Goal: Information Seeking & Learning: Learn about a topic

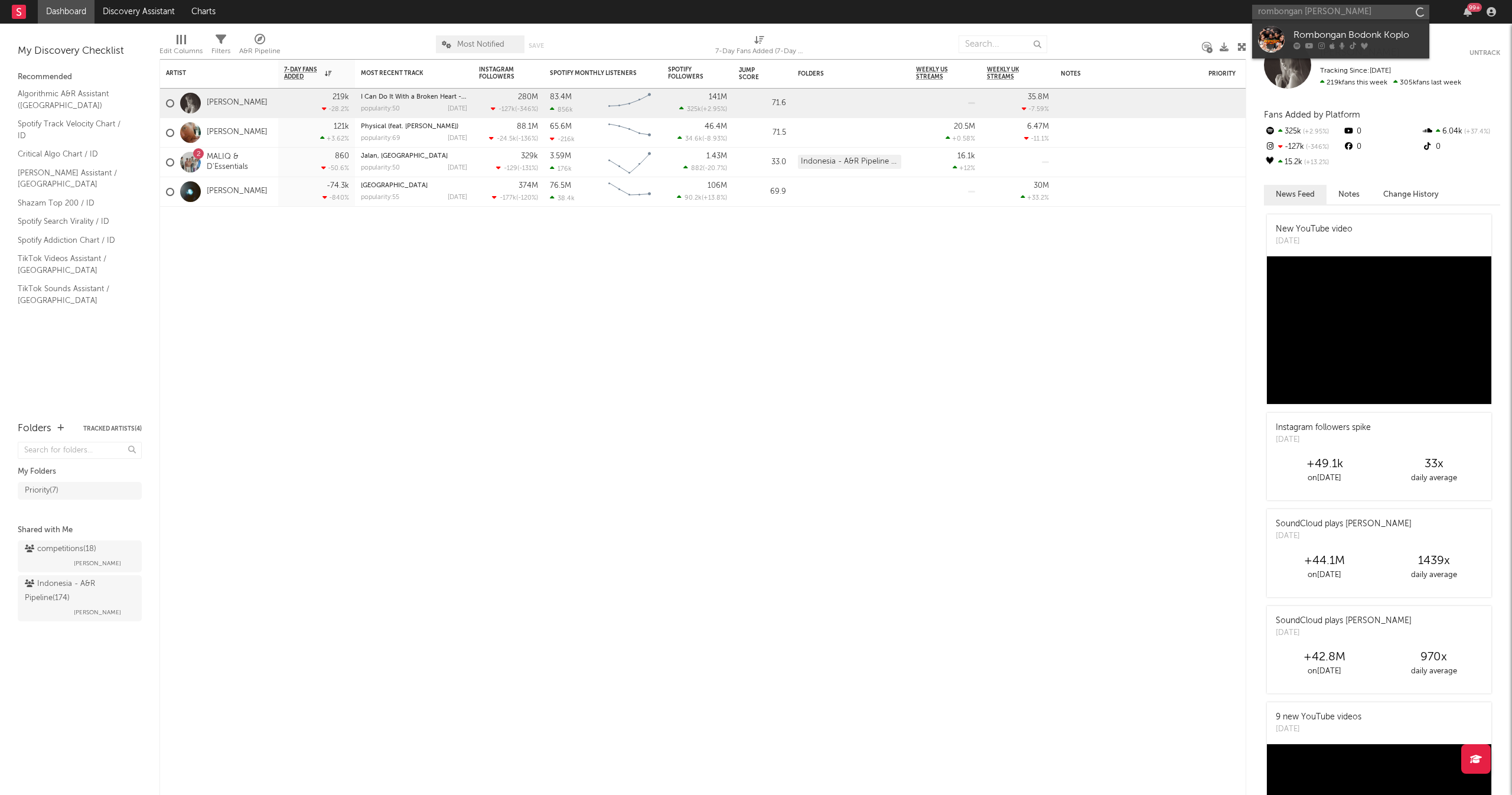
type input "rombongan bodonk"
click at [1345, 40] on div "Rombongan Bodonk Koplo" at bounding box center [1358, 35] width 130 height 14
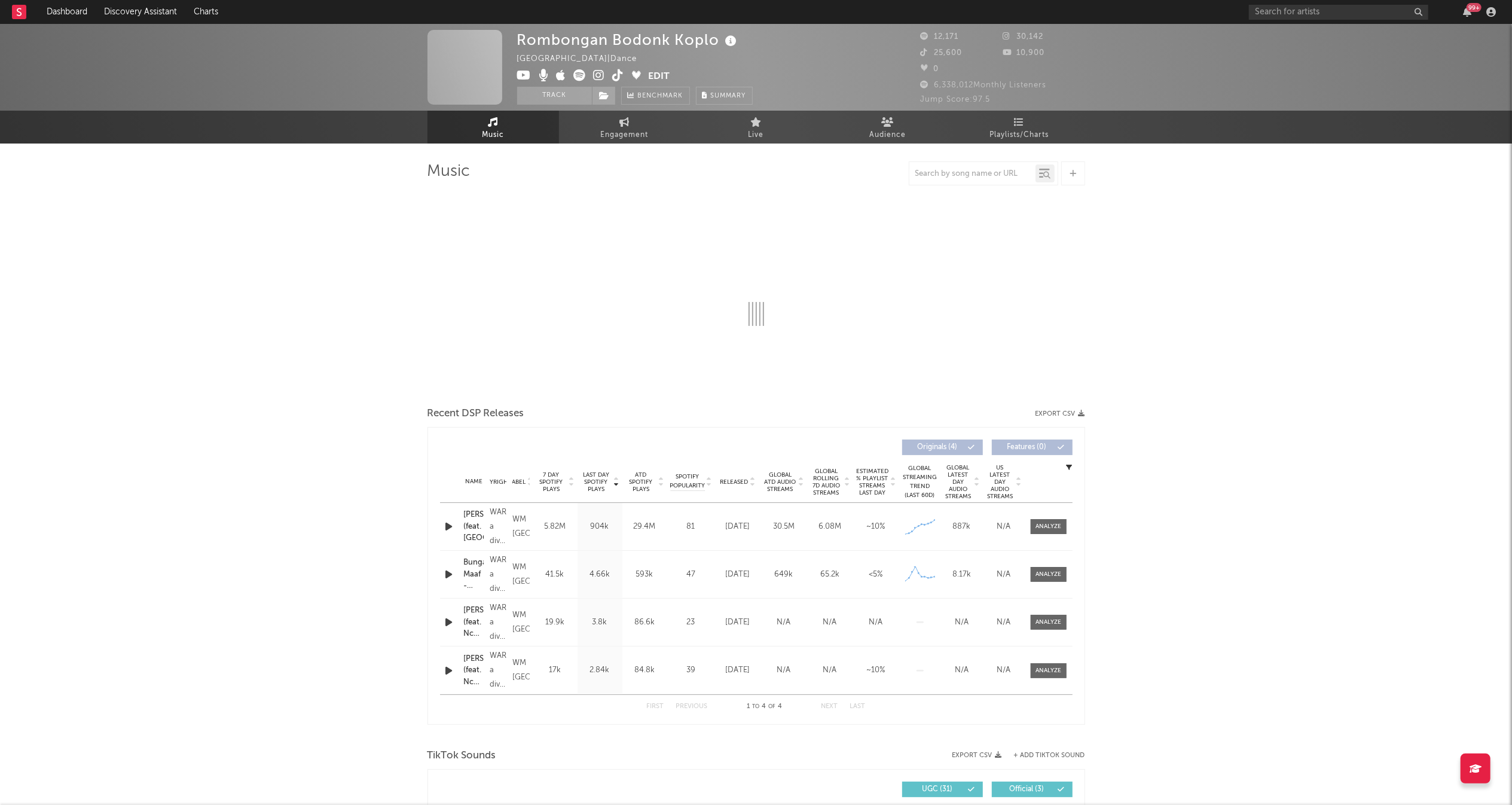
select select "1w"
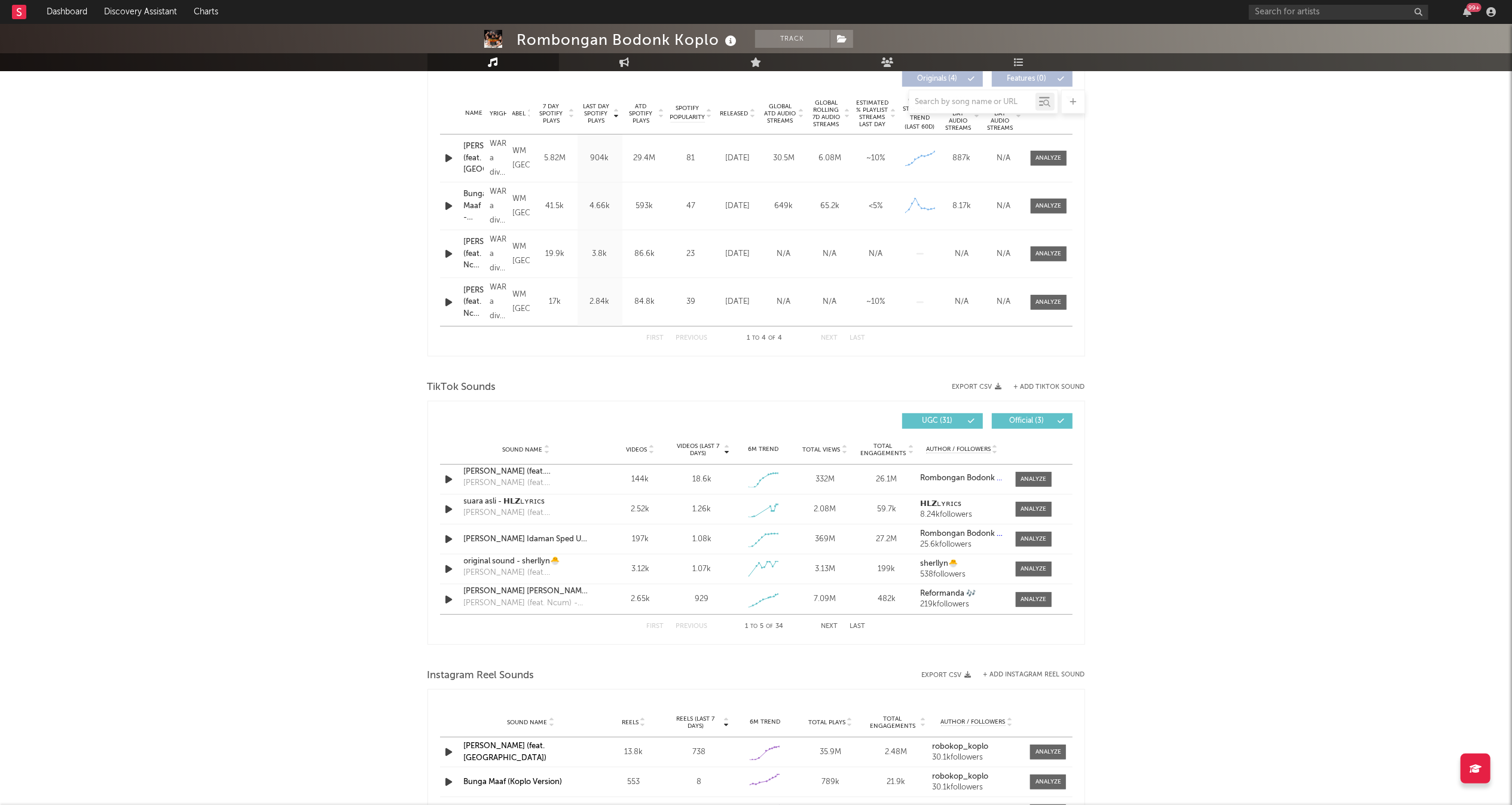
scroll to position [484, 0]
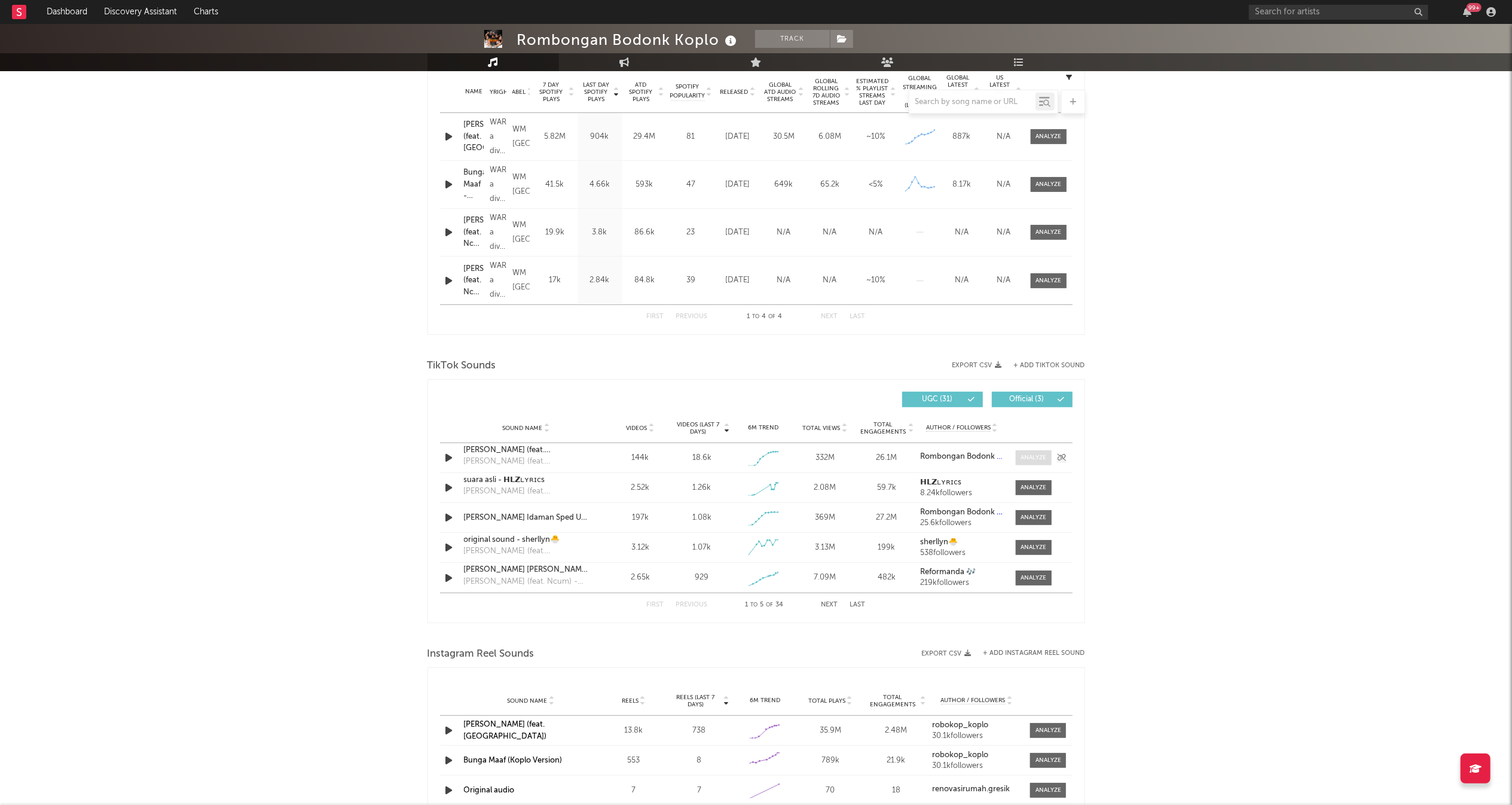
click at [1022, 461] on div at bounding box center [1033, 458] width 26 height 9
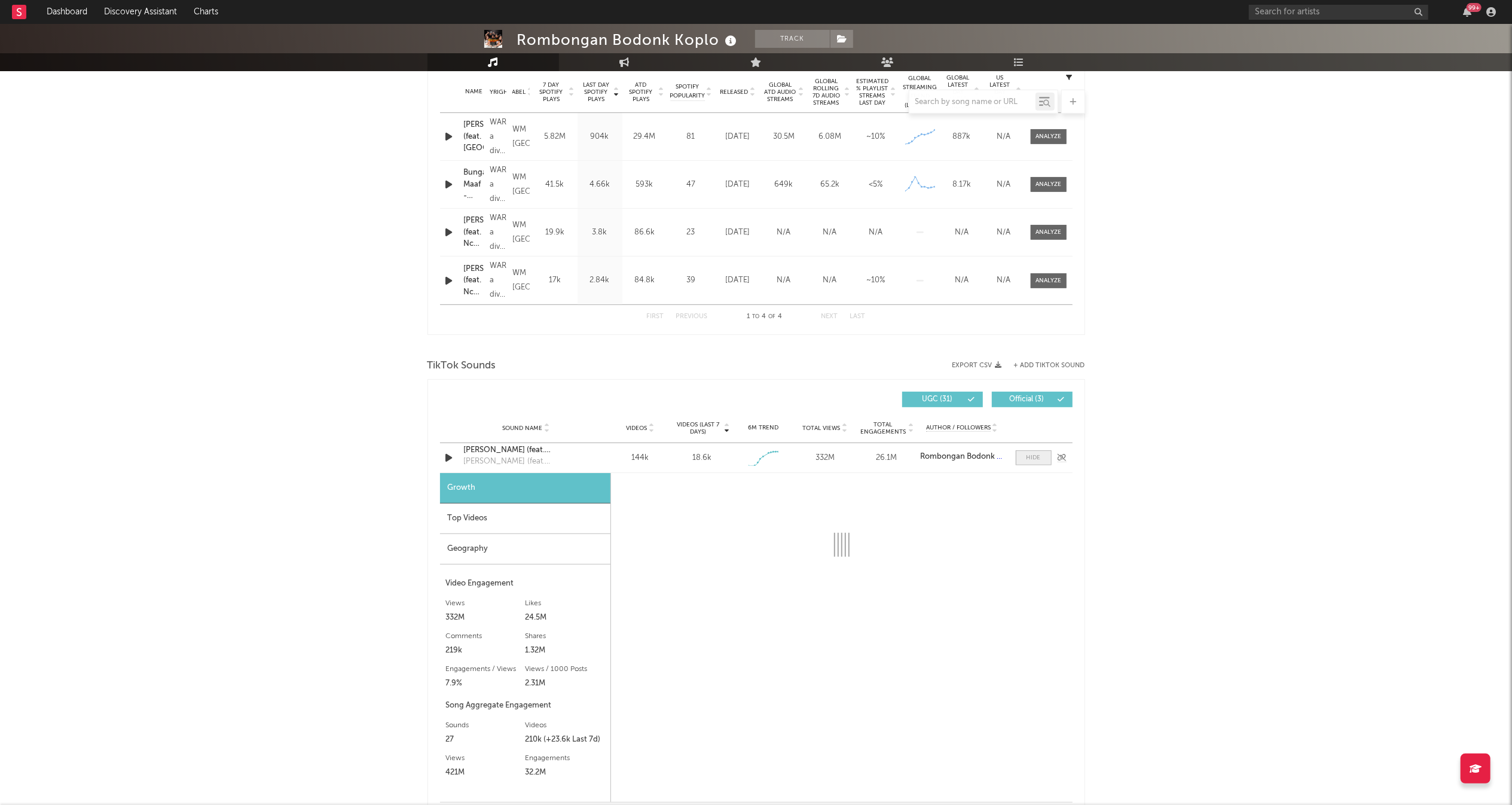
select select "1w"
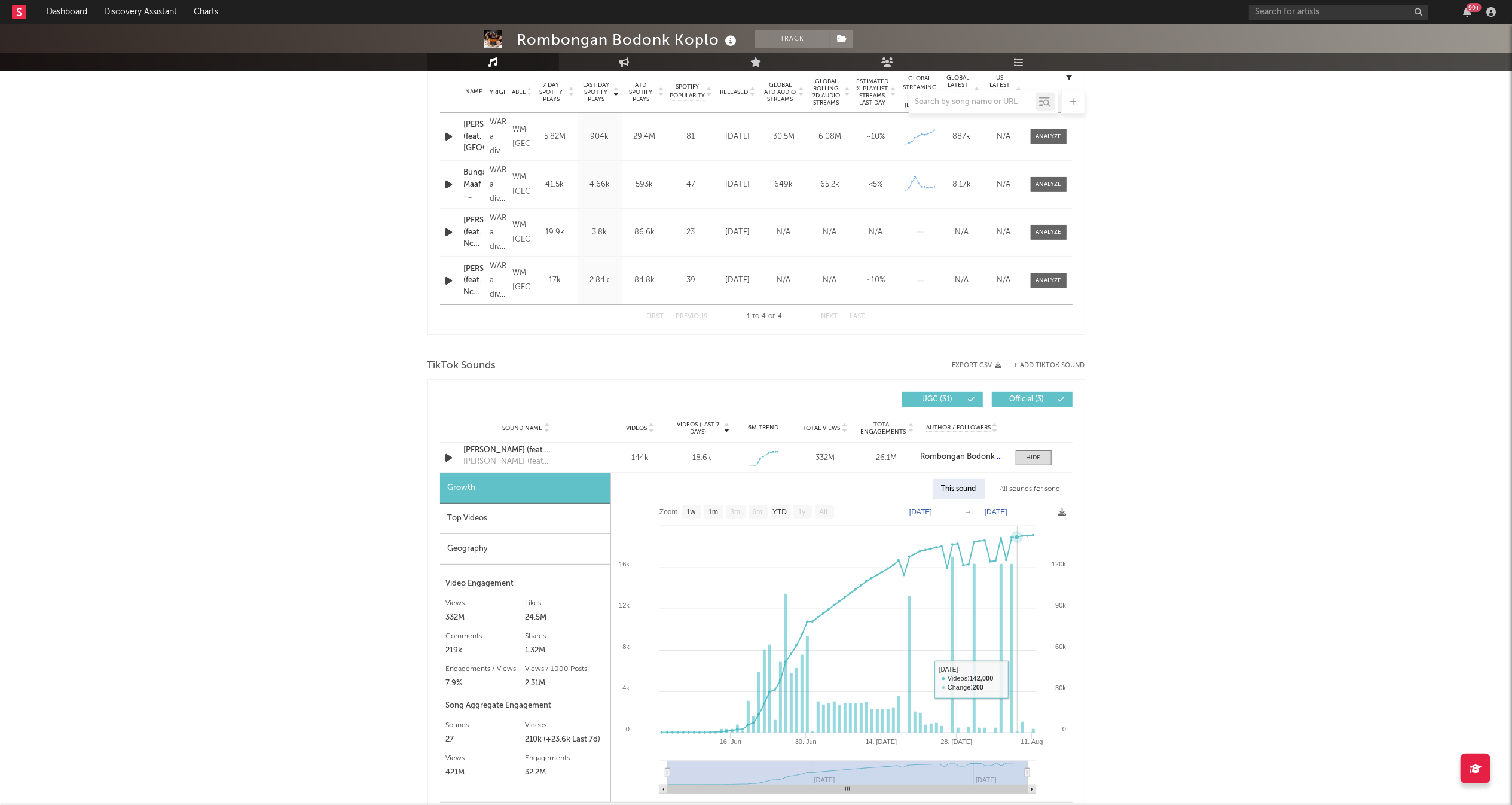
drag, startPoint x: 1017, startPoint y: 678, endPoint x: 1023, endPoint y: 614, distance: 64.3
click at [1023, 614] on rect at bounding box center [842, 650] width 461 height 303
type input "[DATE]"
type input "2025-08-09"
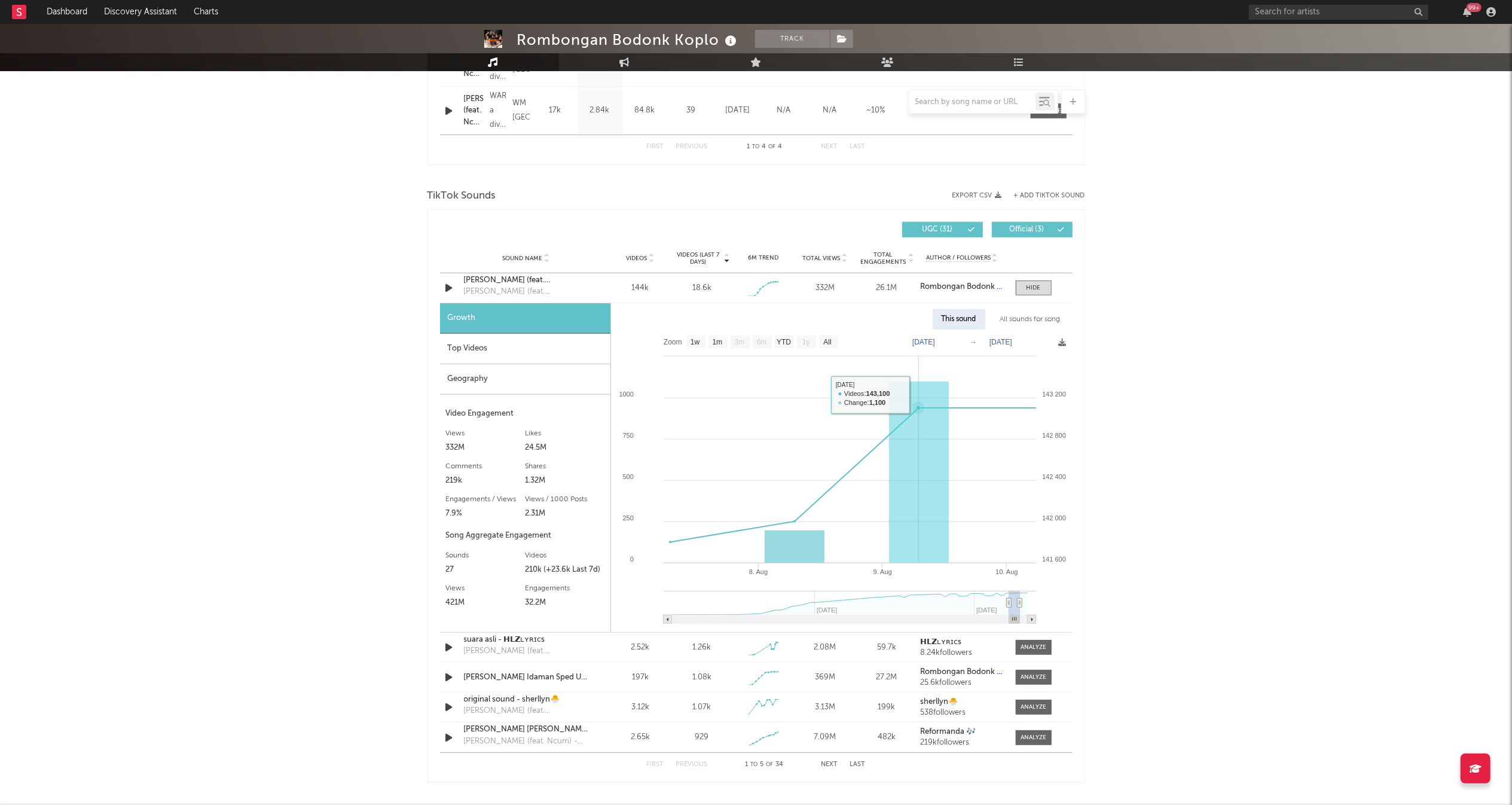
scroll to position [656, 0]
click at [451, 643] on icon "button" at bounding box center [450, 646] width 13 height 15
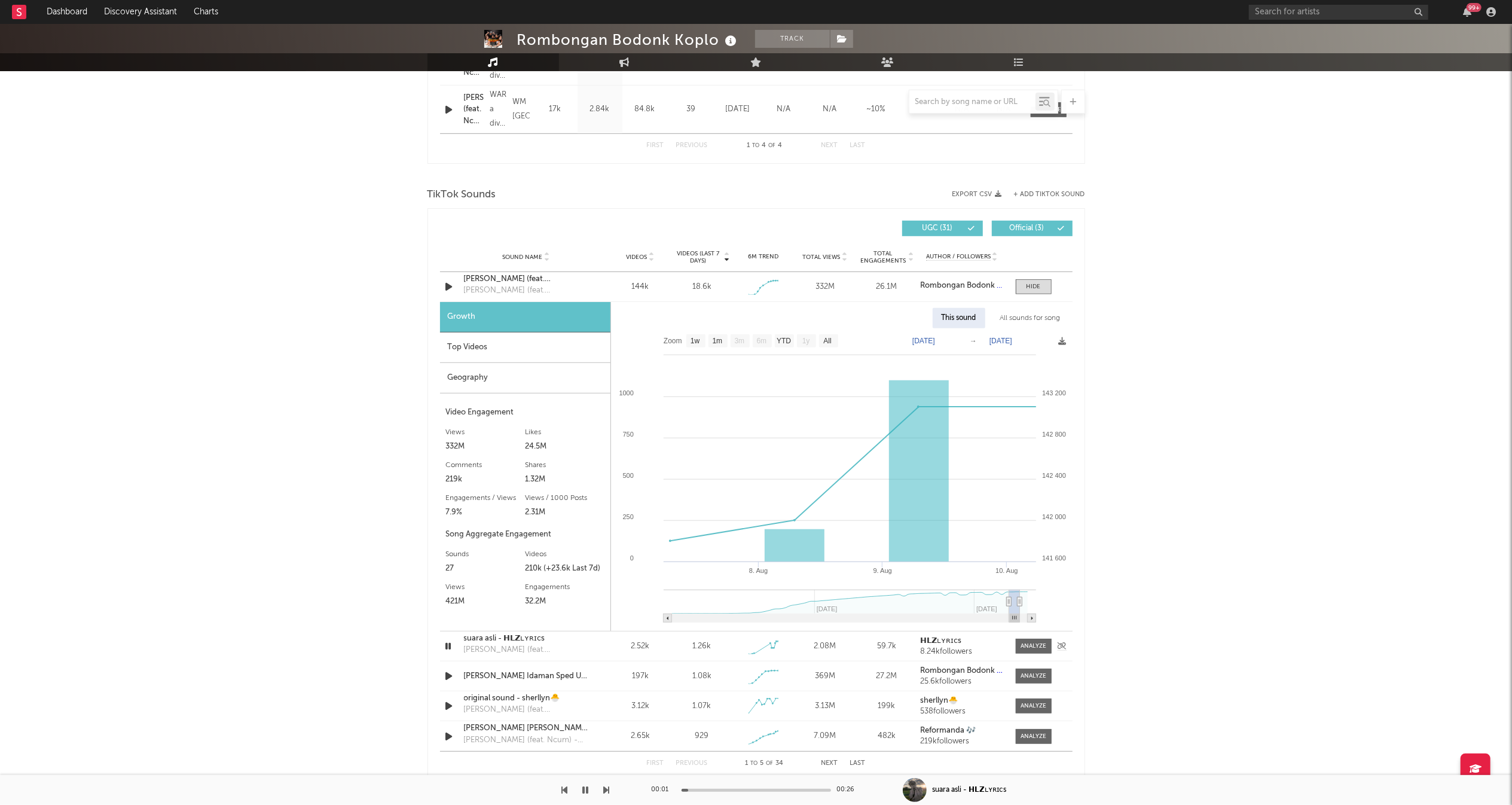
click at [451, 643] on icon "button" at bounding box center [449, 646] width 12 height 15
click at [1032, 646] on div at bounding box center [1033, 646] width 26 height 9
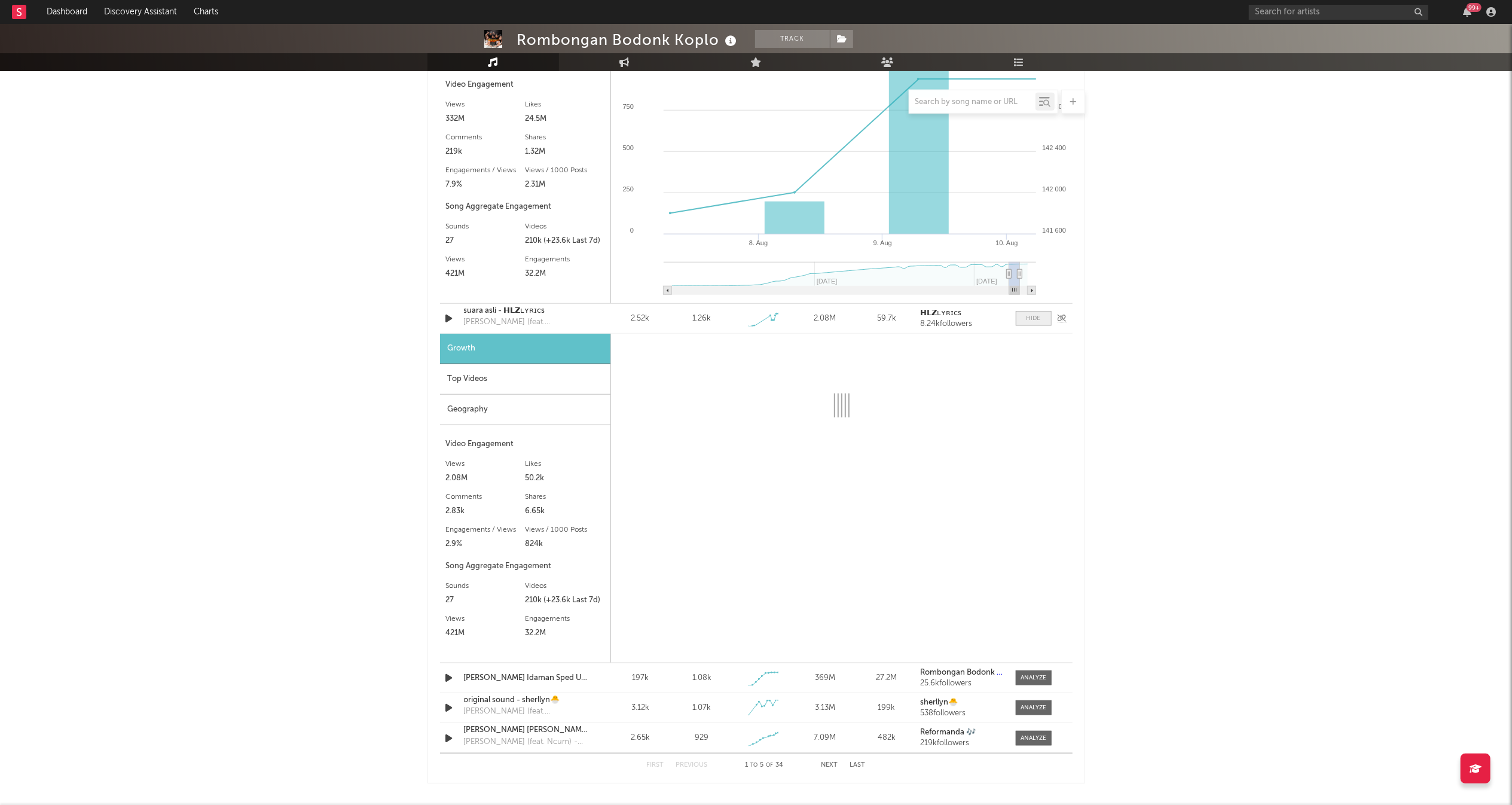
scroll to position [985, 0]
select select "1w"
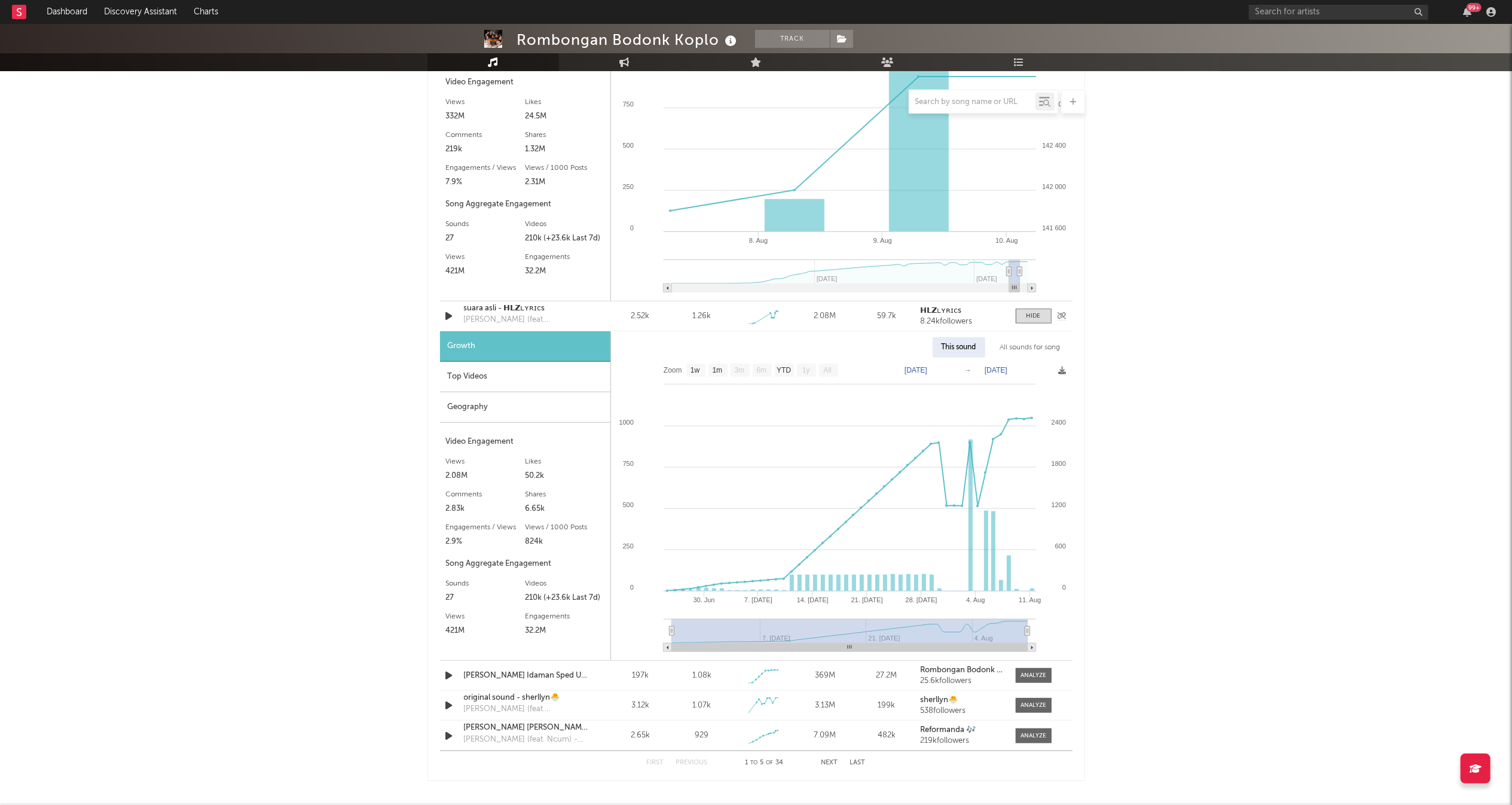
click at [513, 310] on div "suara asli - 𝗛𝗟𝗭ʟʏʀɪᴄs" at bounding box center [526, 309] width 125 height 12
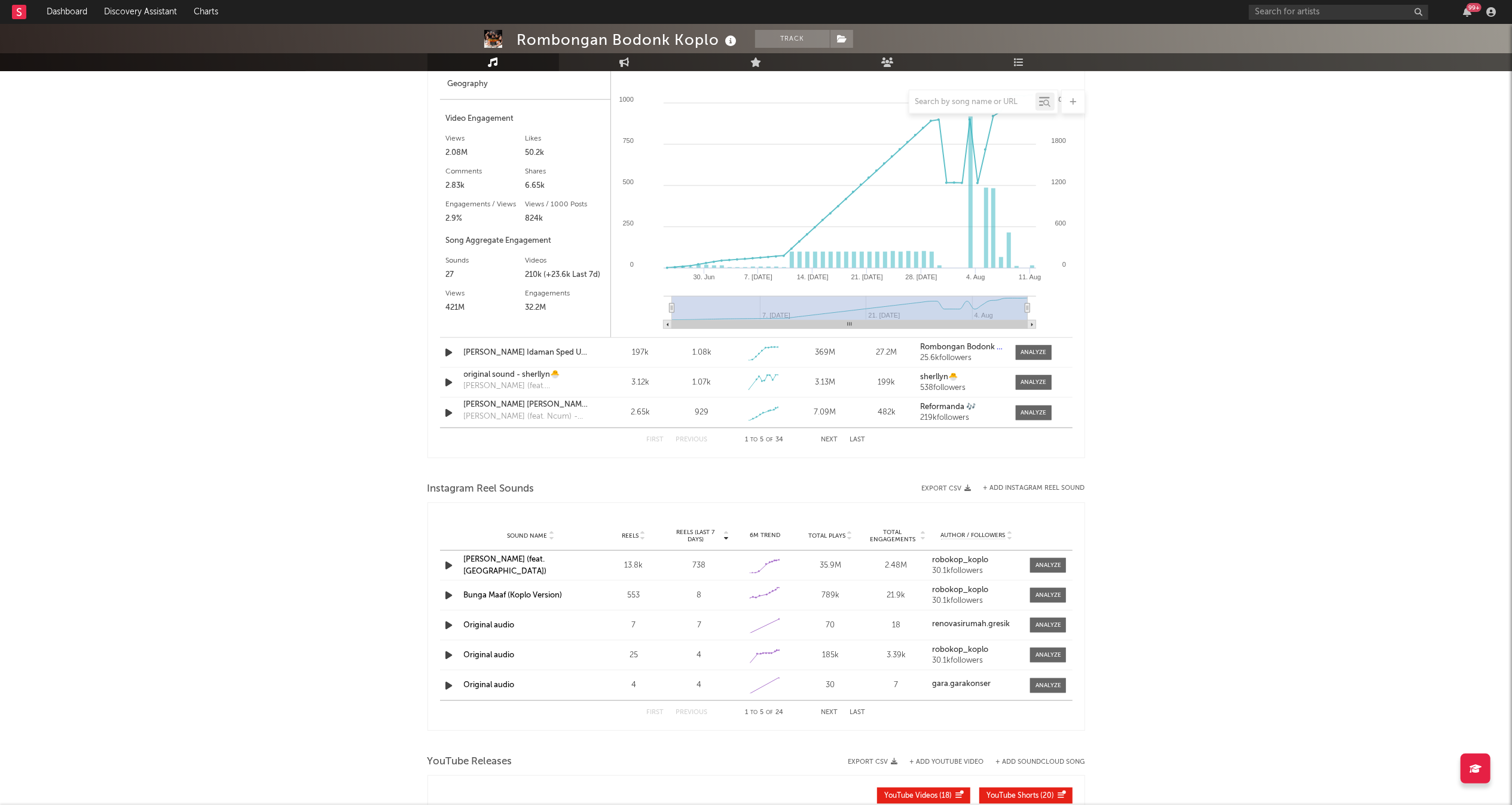
scroll to position [1310, 0]
click at [447, 418] on icon "button" at bounding box center [450, 410] width 13 height 15
click at [1038, 410] on div at bounding box center [1033, 411] width 26 height 9
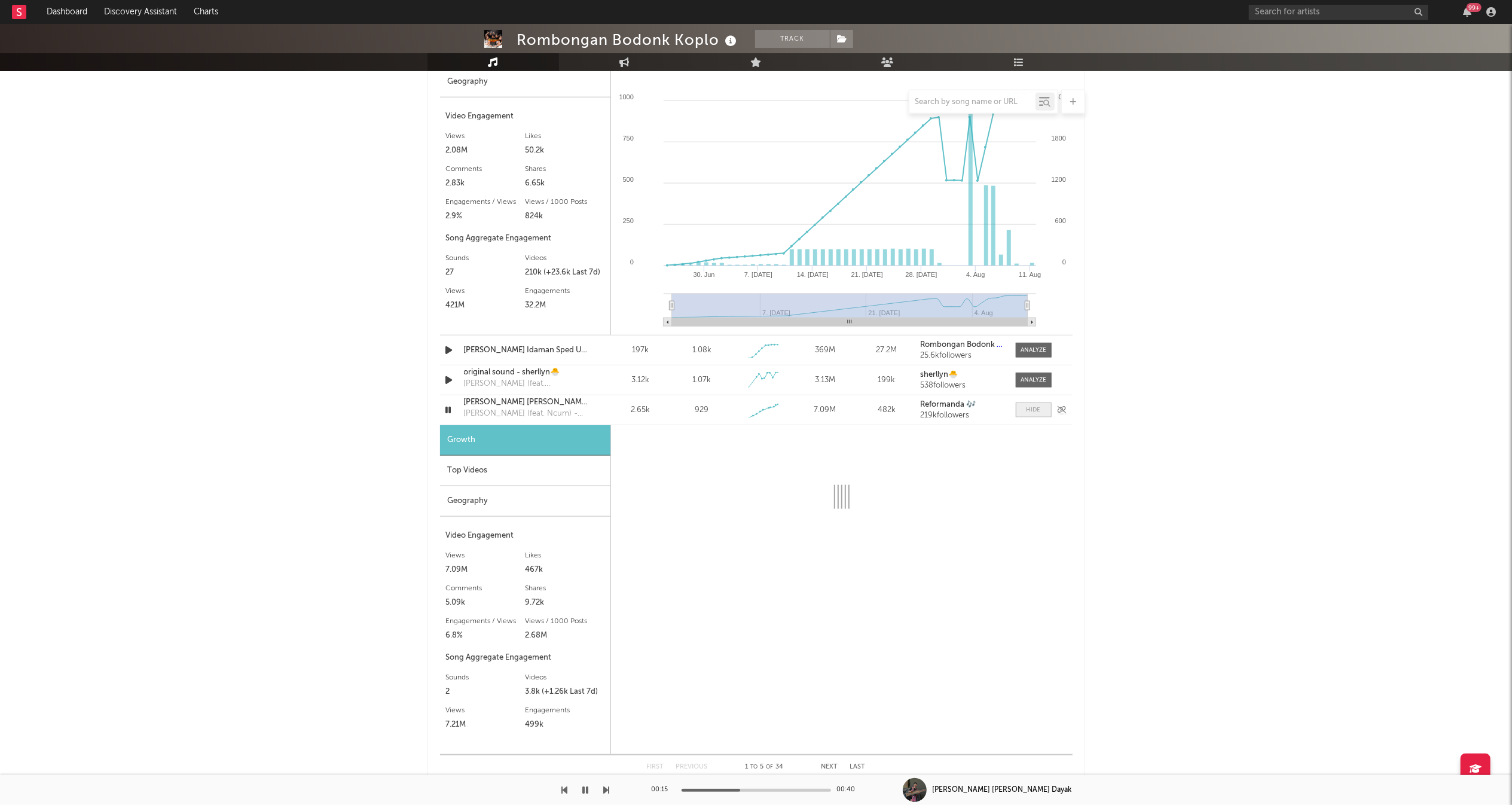
select select "1w"
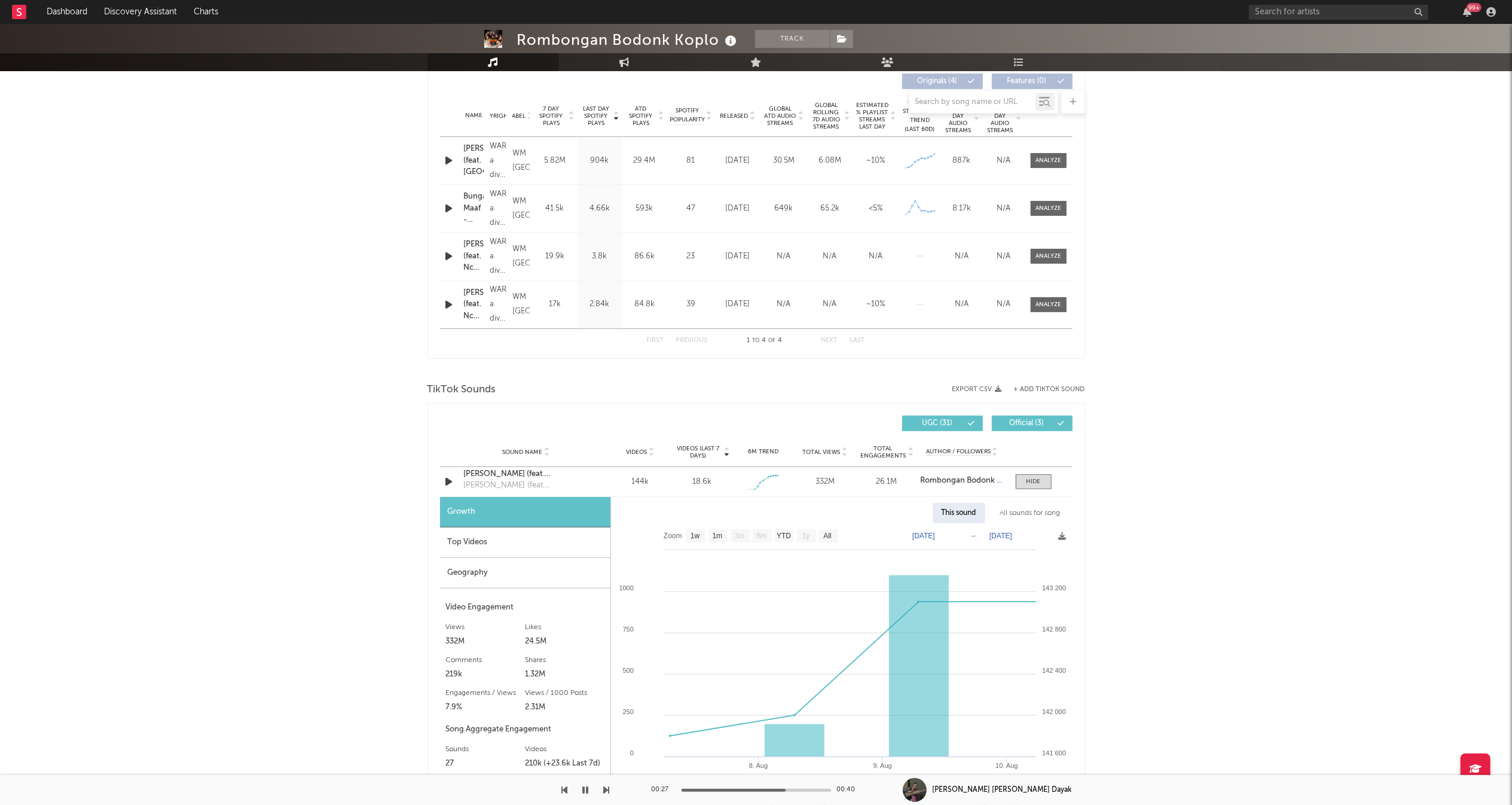
scroll to position [459, 0]
click at [697, 451] on span "Videos (last 7 days)" at bounding box center [699, 453] width 49 height 14
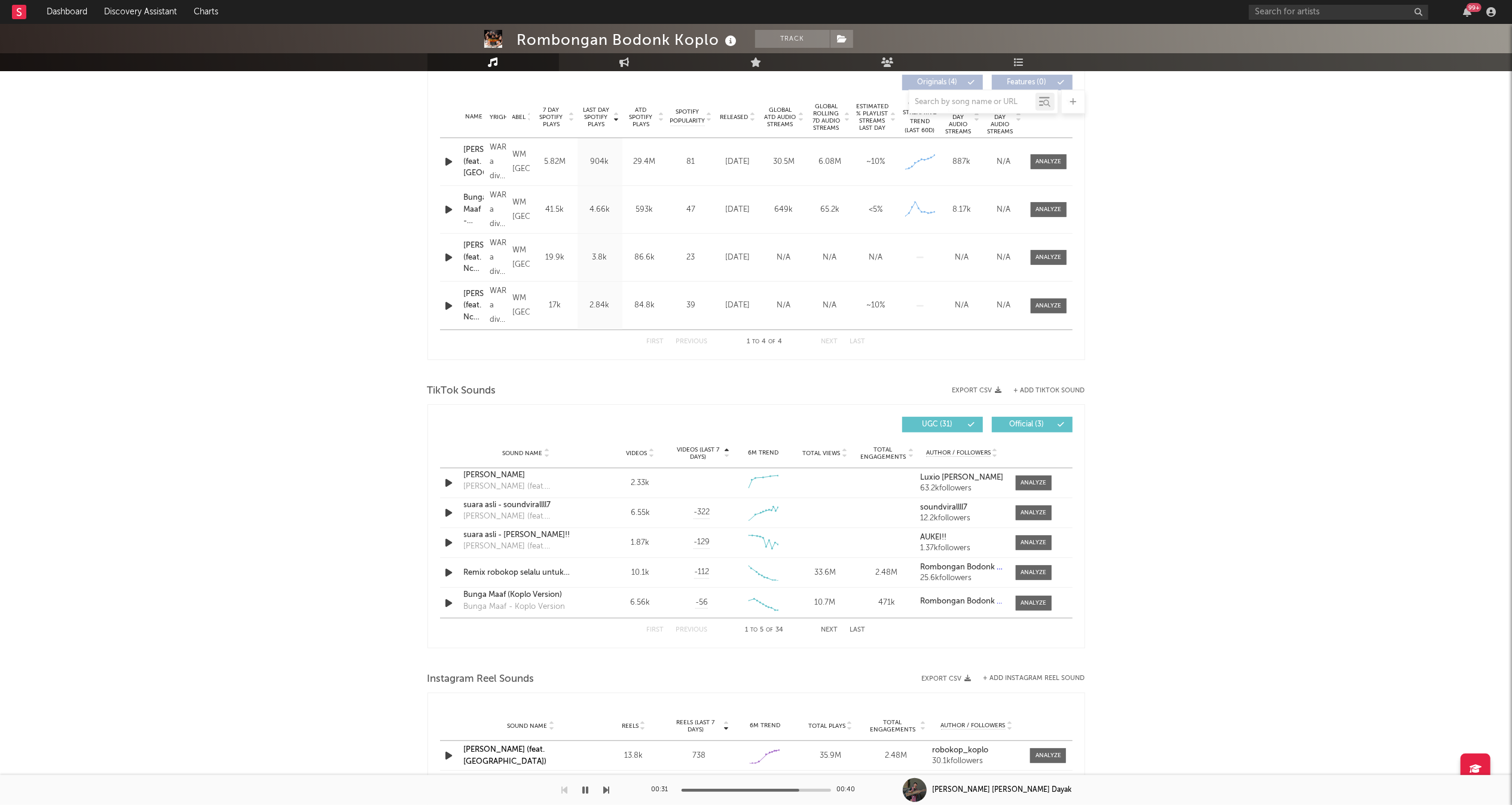
click at [697, 451] on span "Videos (last 7 days)" at bounding box center [699, 453] width 49 height 14
select select "1w"
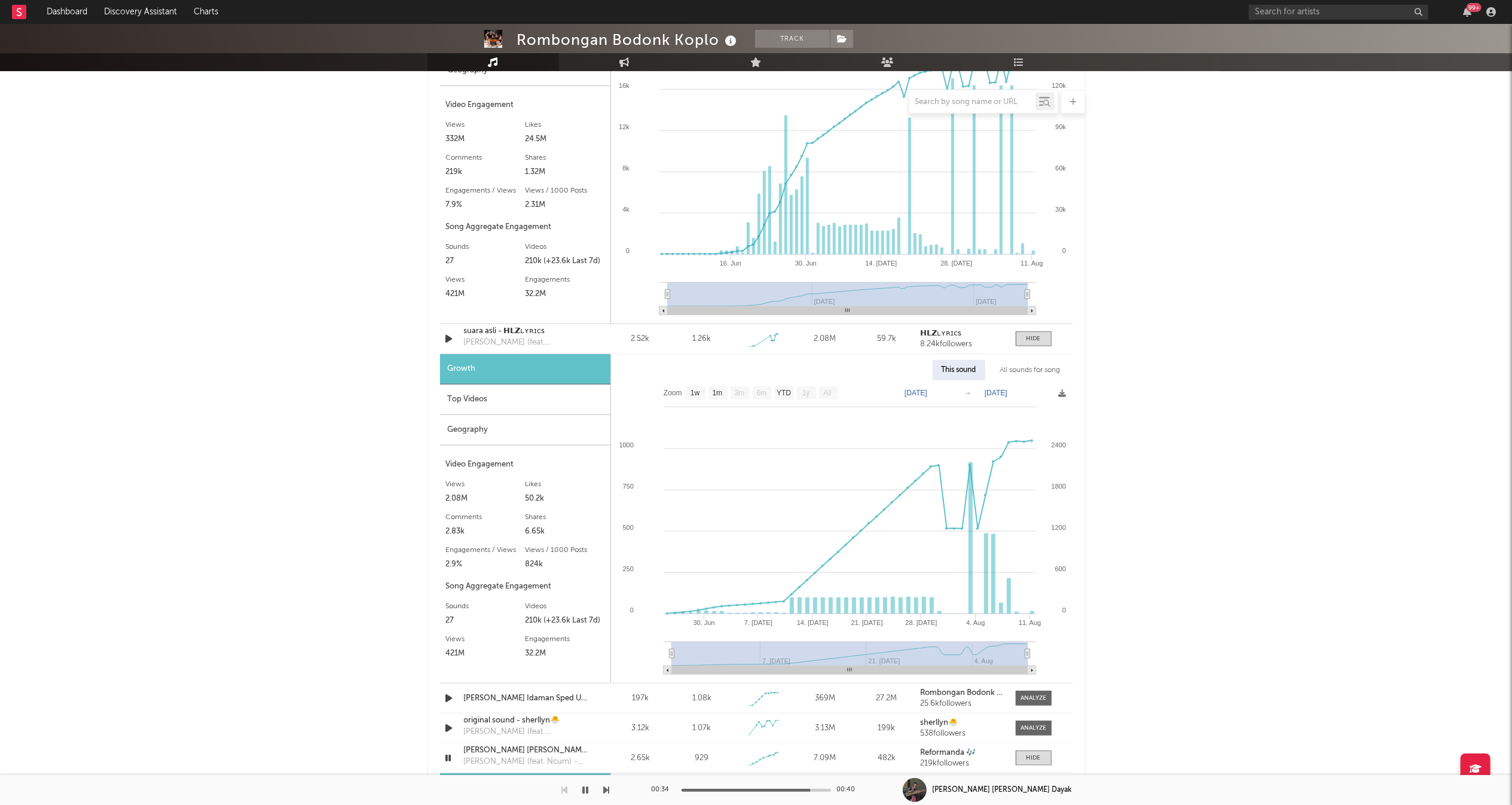
scroll to position [1190, 0]
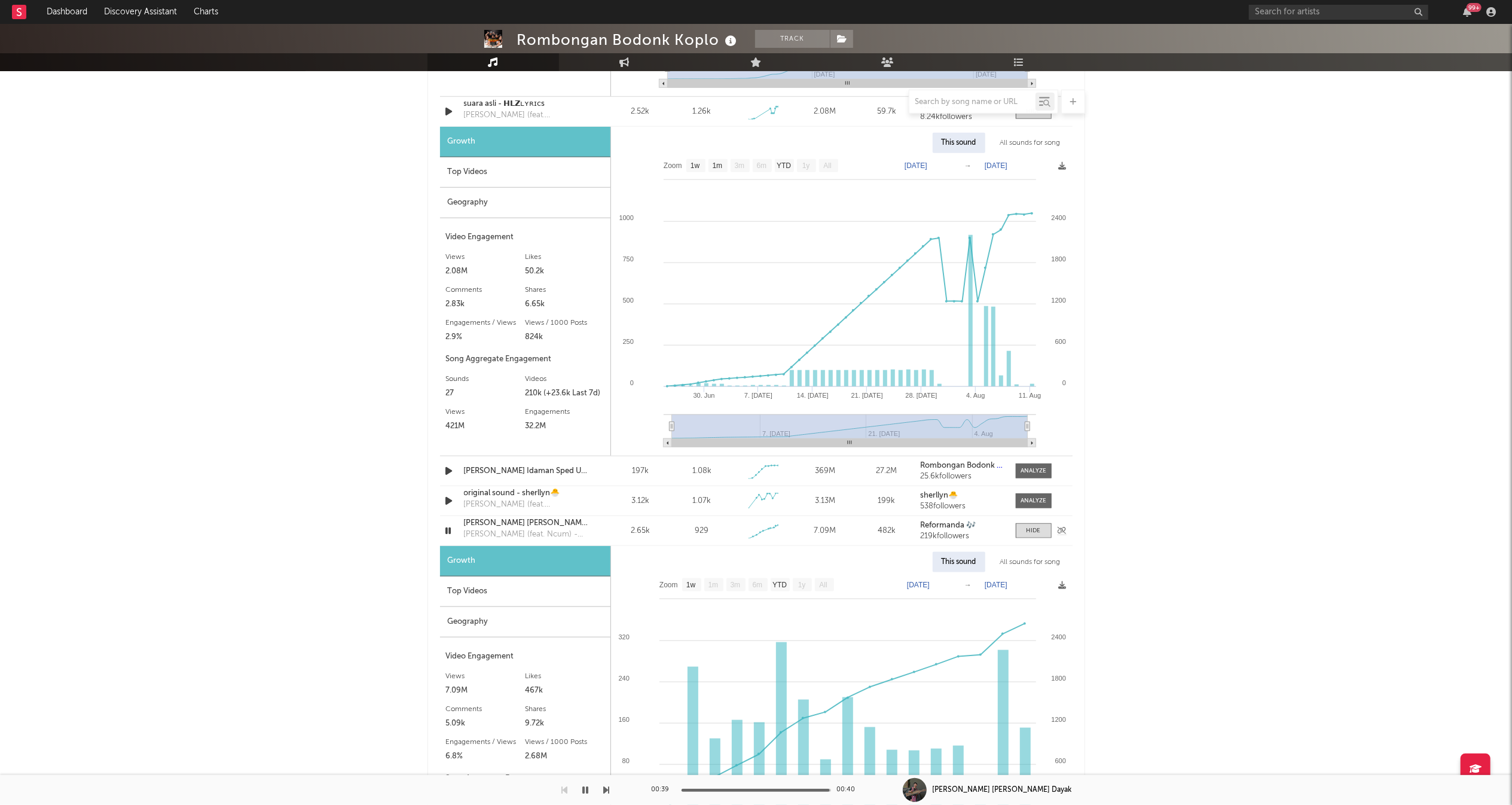
click at [539, 521] on div "DJ calon mantu X Sape Dayak" at bounding box center [526, 523] width 125 height 12
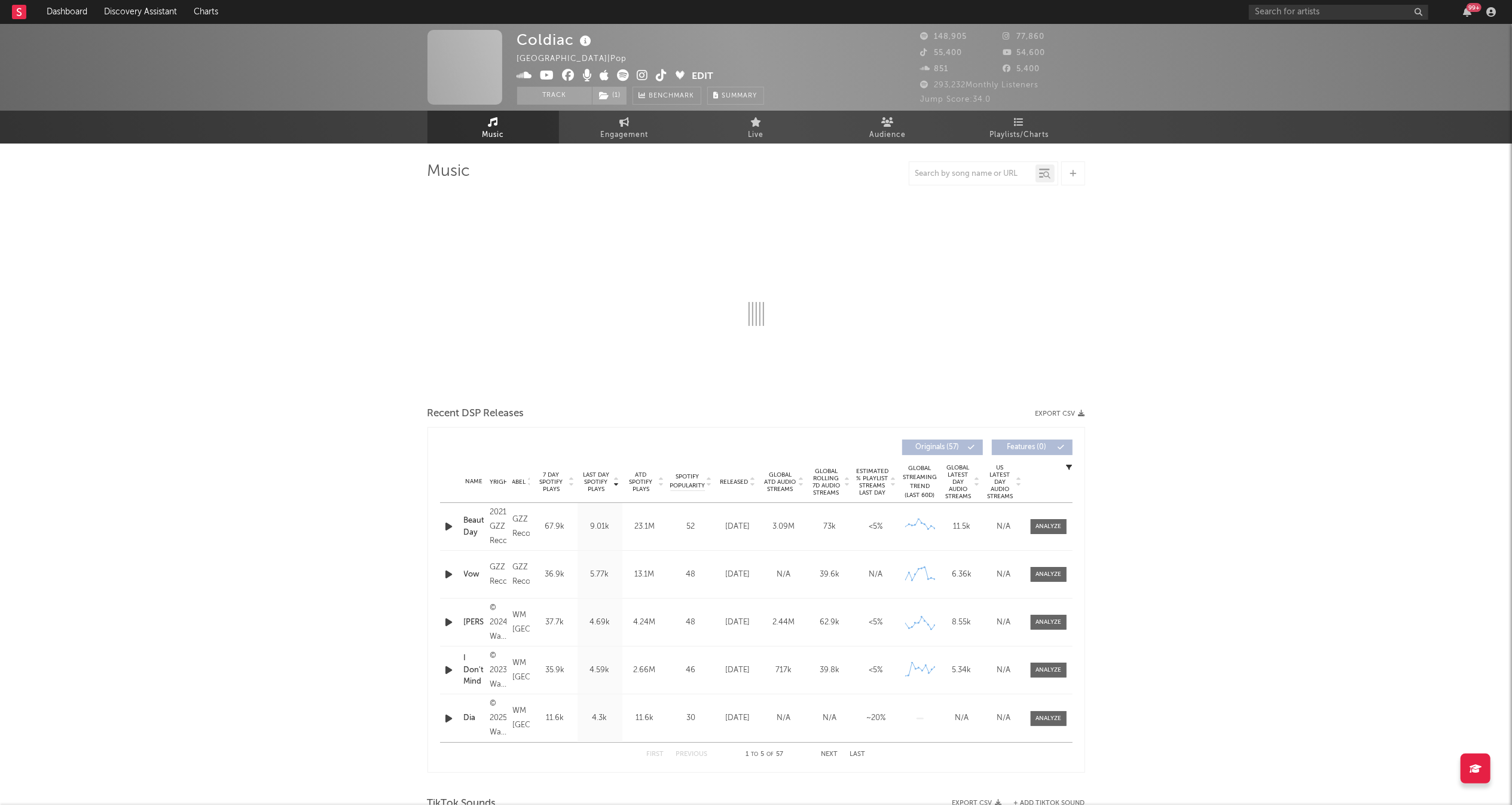
select select "6m"
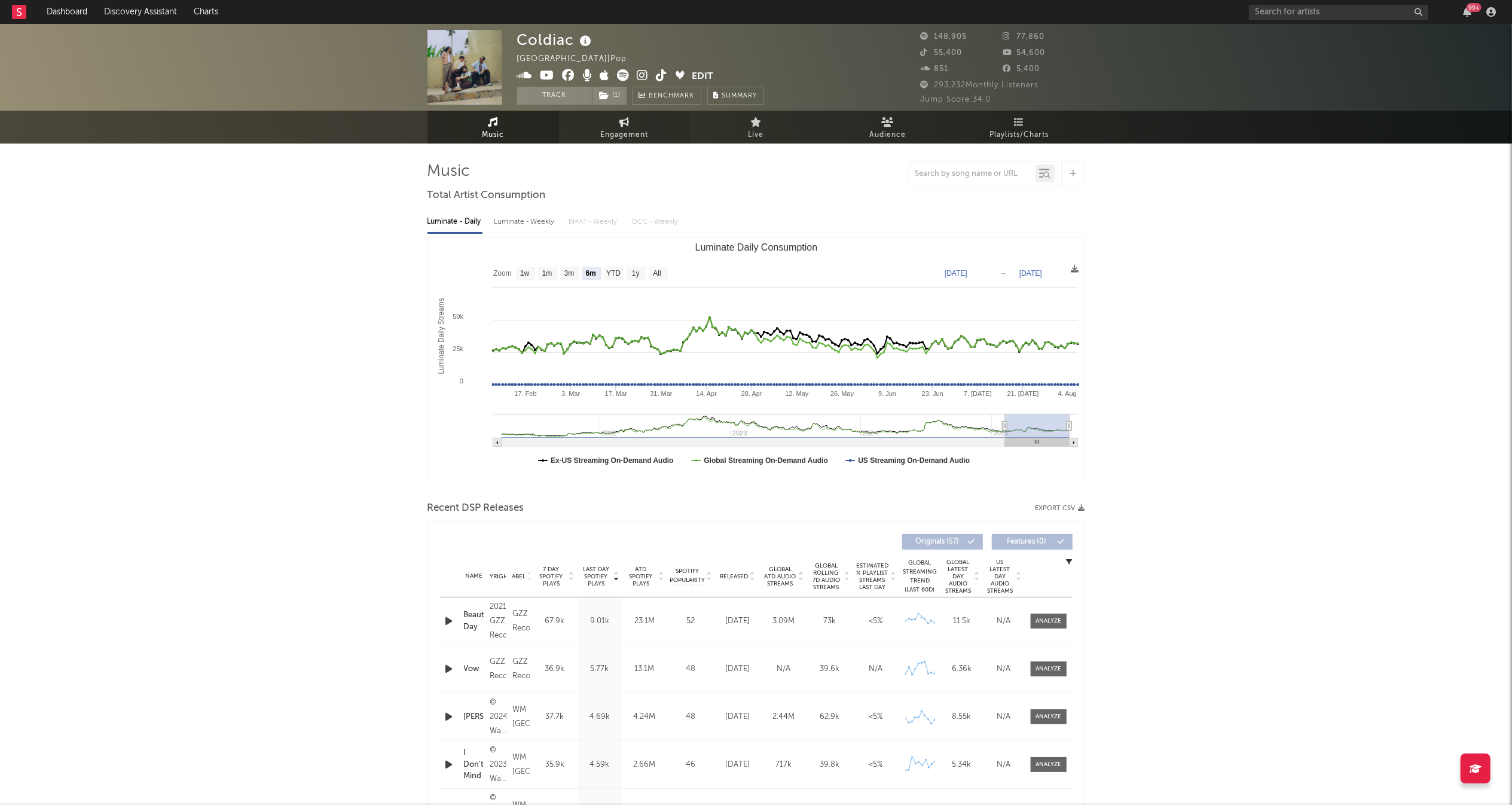
click at [608, 124] on link "Engagement" at bounding box center [625, 126] width 132 height 33
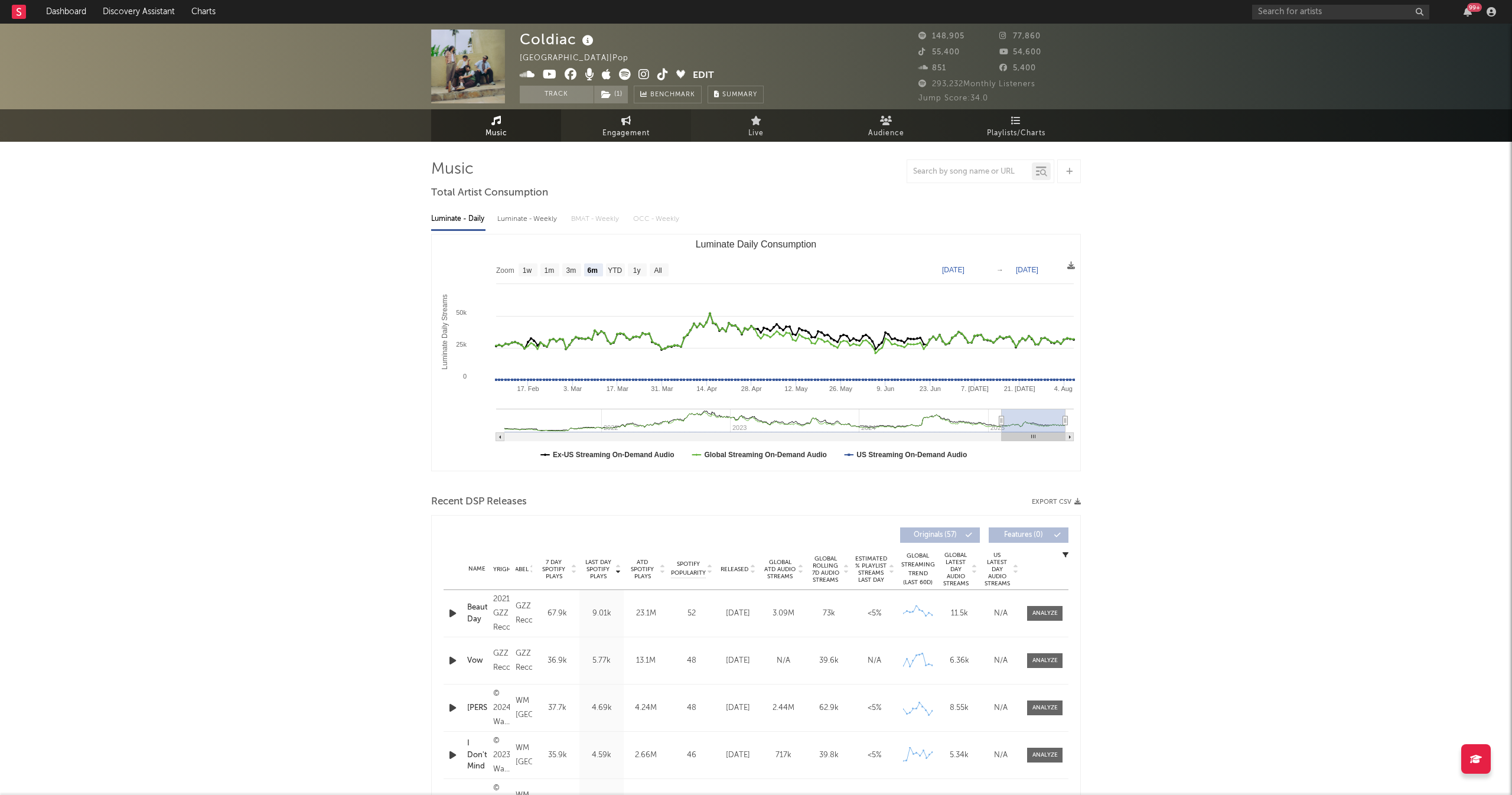
select select "1w"
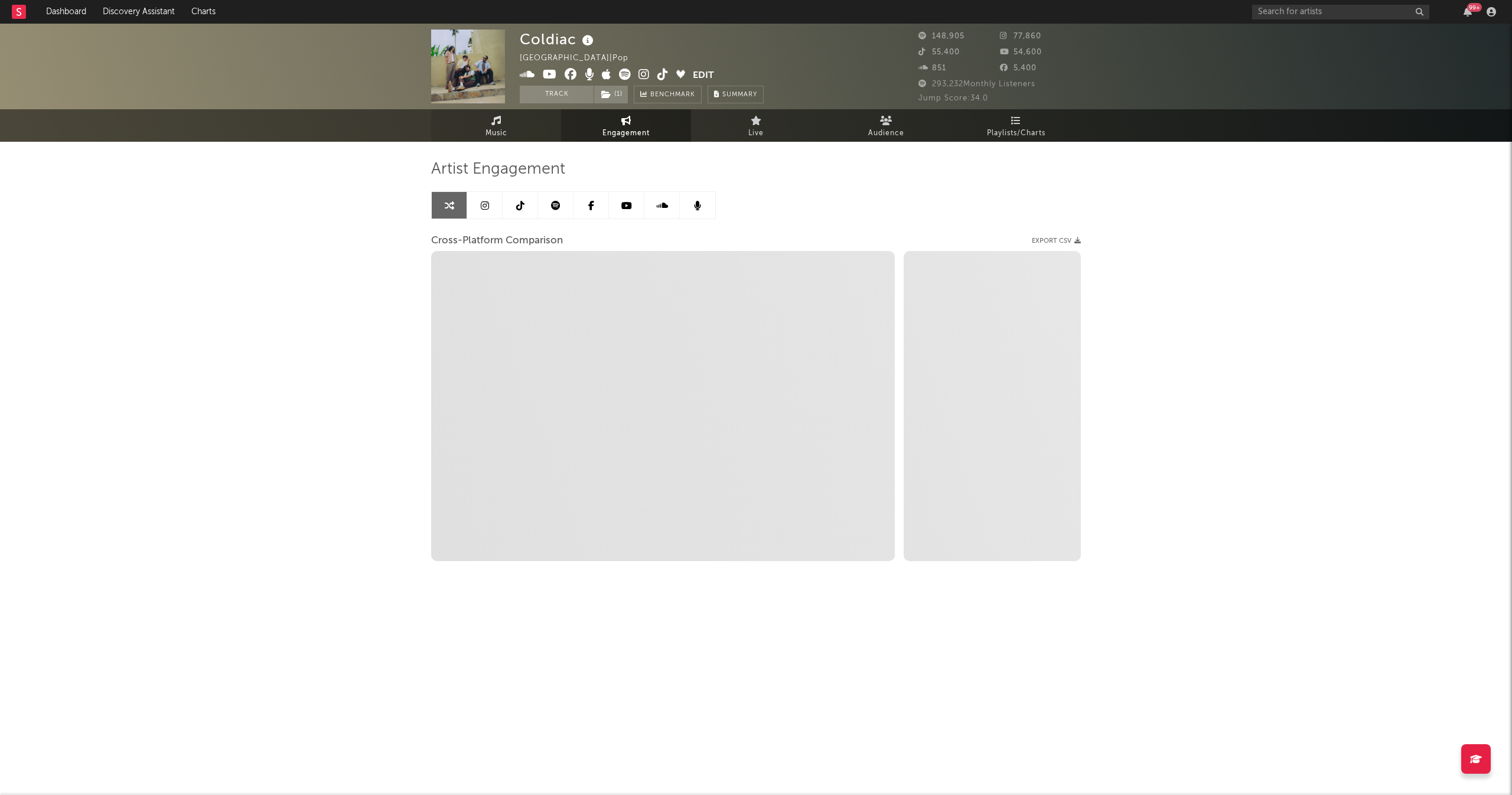
click at [513, 115] on link "Music" at bounding box center [496, 125] width 130 height 32
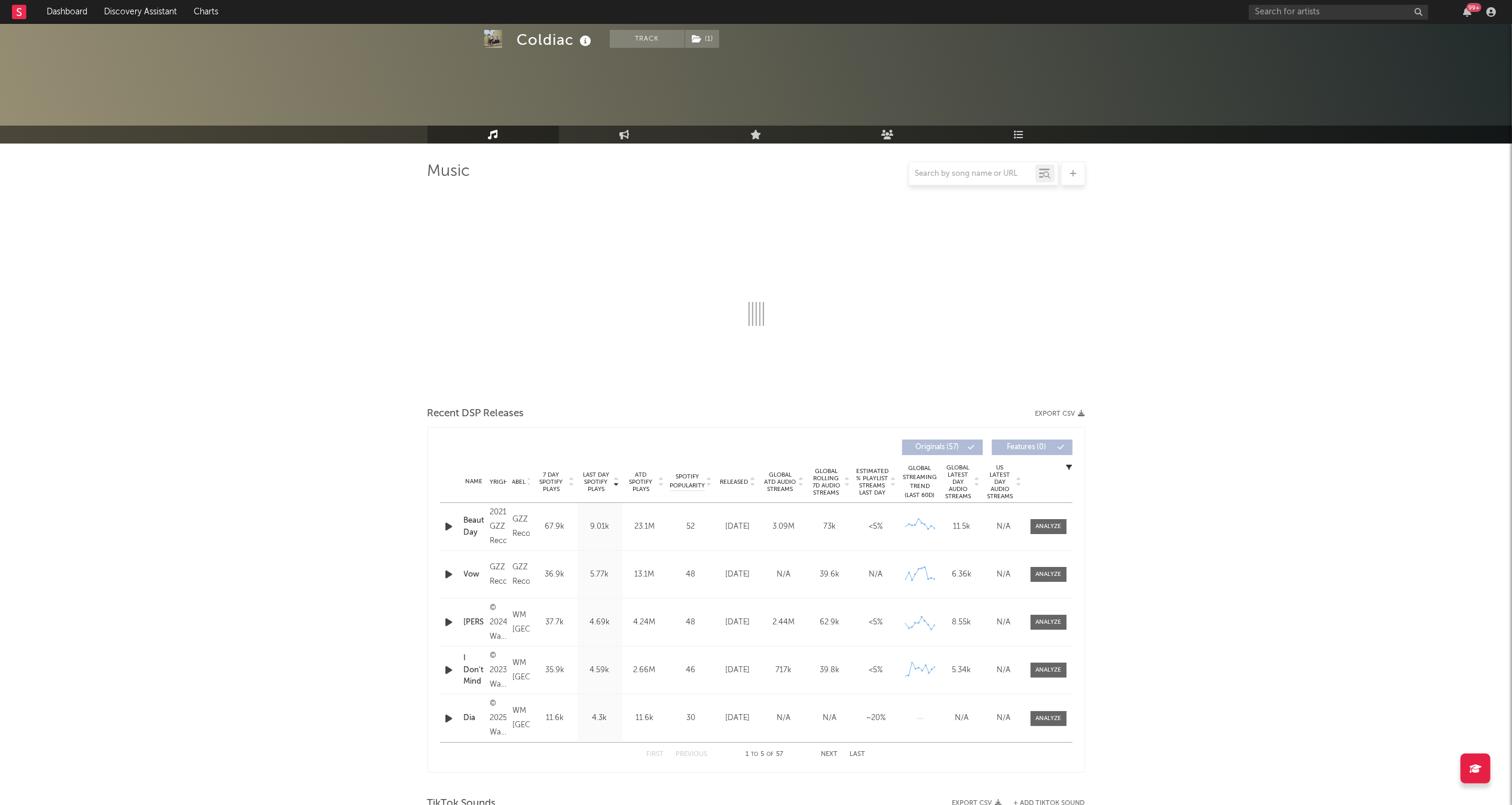
select select "6m"
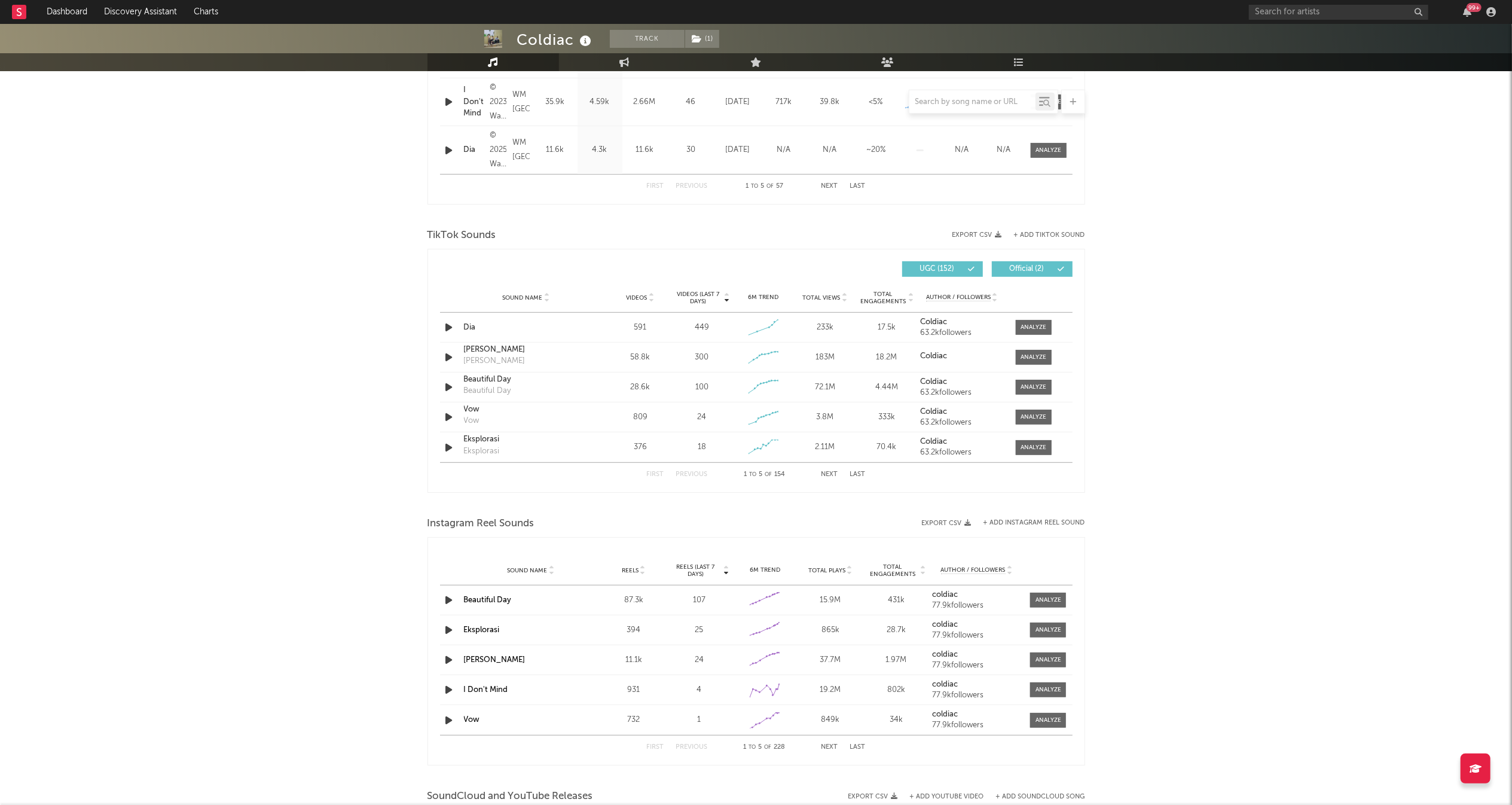
scroll to position [665, 0]
click at [826, 473] on button "Next" at bounding box center [830, 471] width 17 height 6
click at [686, 473] on button "Previous" at bounding box center [692, 471] width 31 height 6
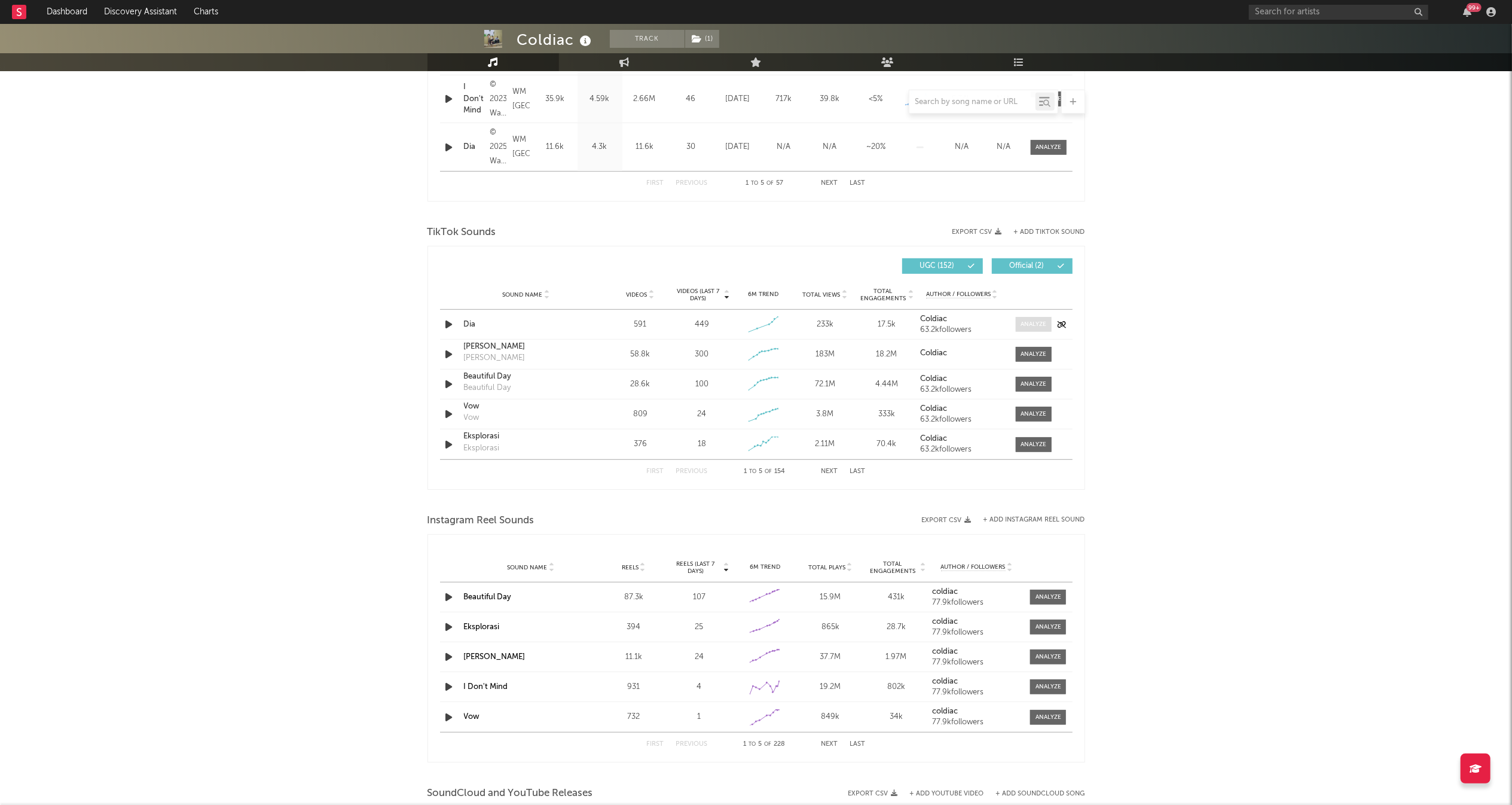
click at [1032, 325] on div at bounding box center [1033, 325] width 26 height 9
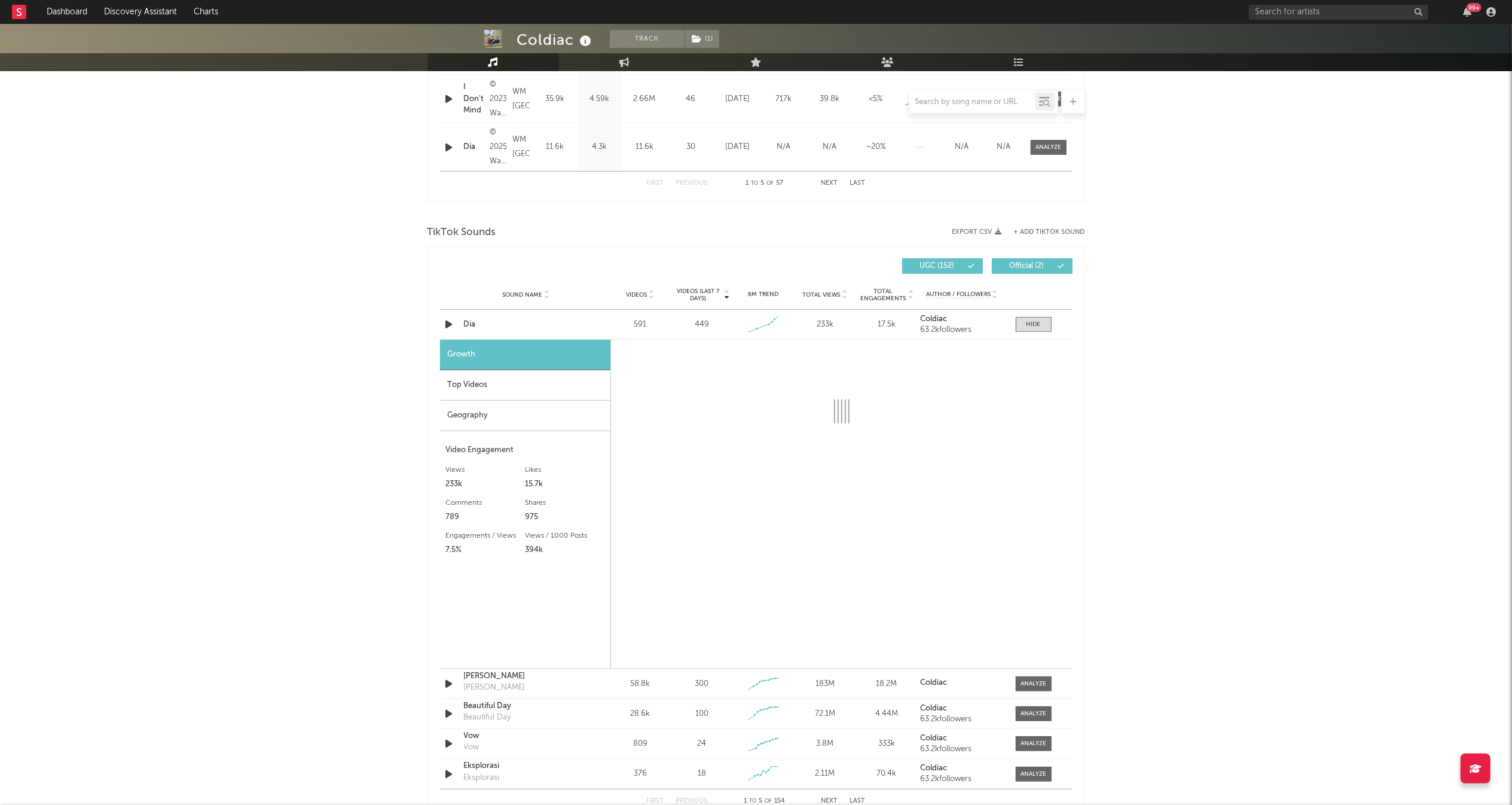
select select "1w"
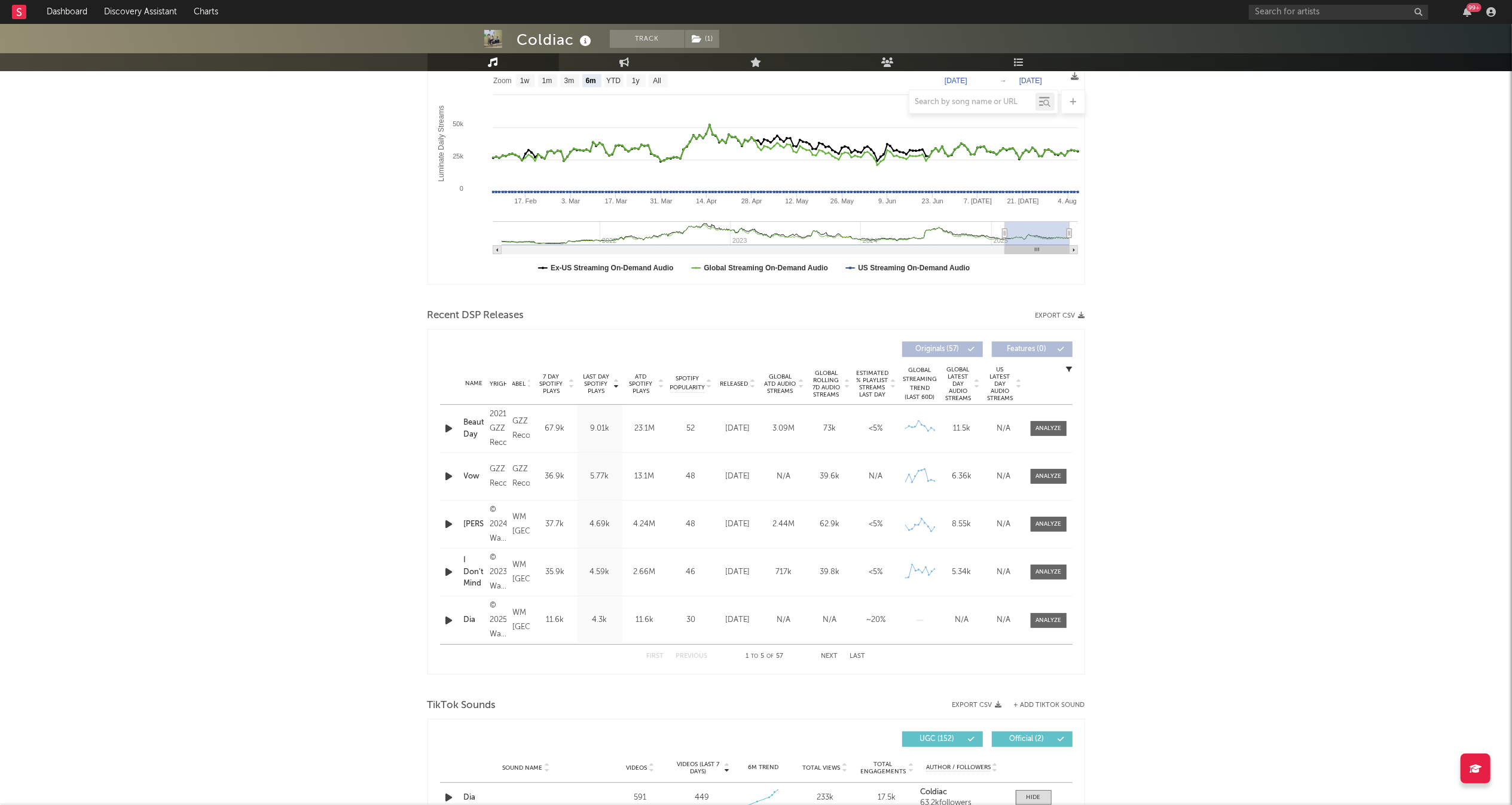
scroll to position [0, 0]
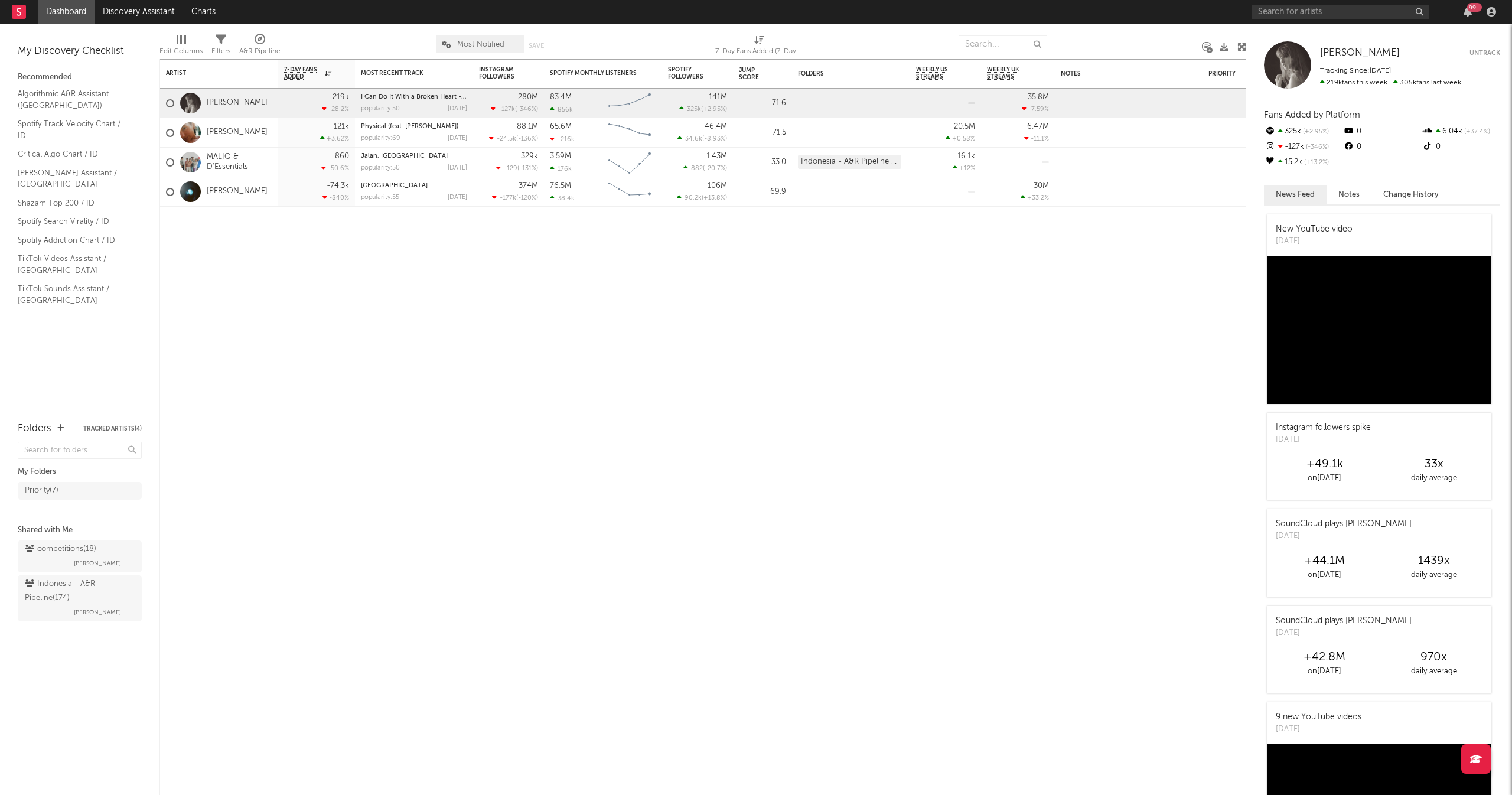
click at [1376, 11] on input "text" at bounding box center [1341, 11] width 177 height 15
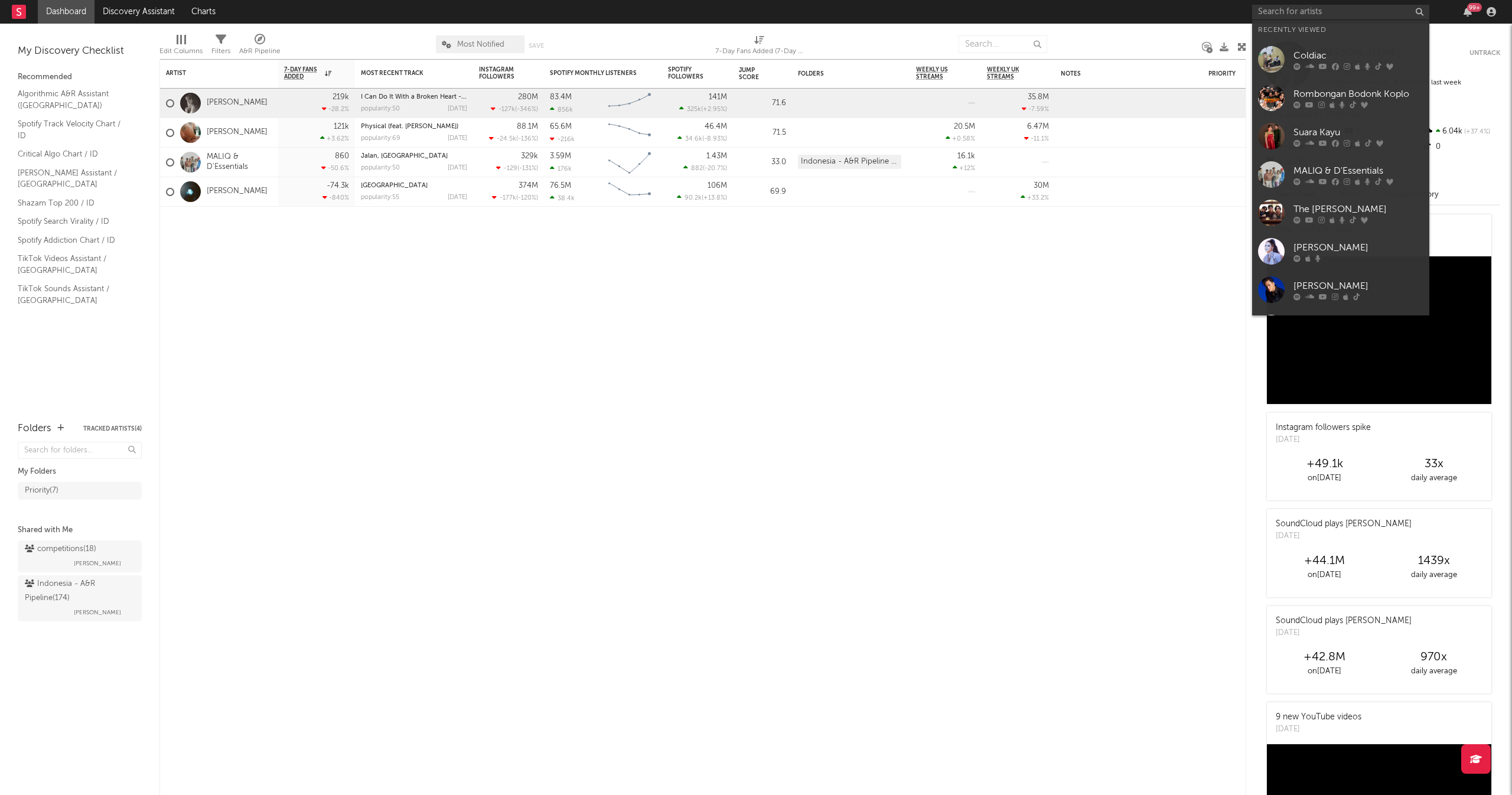
type input "J"
type input "j"
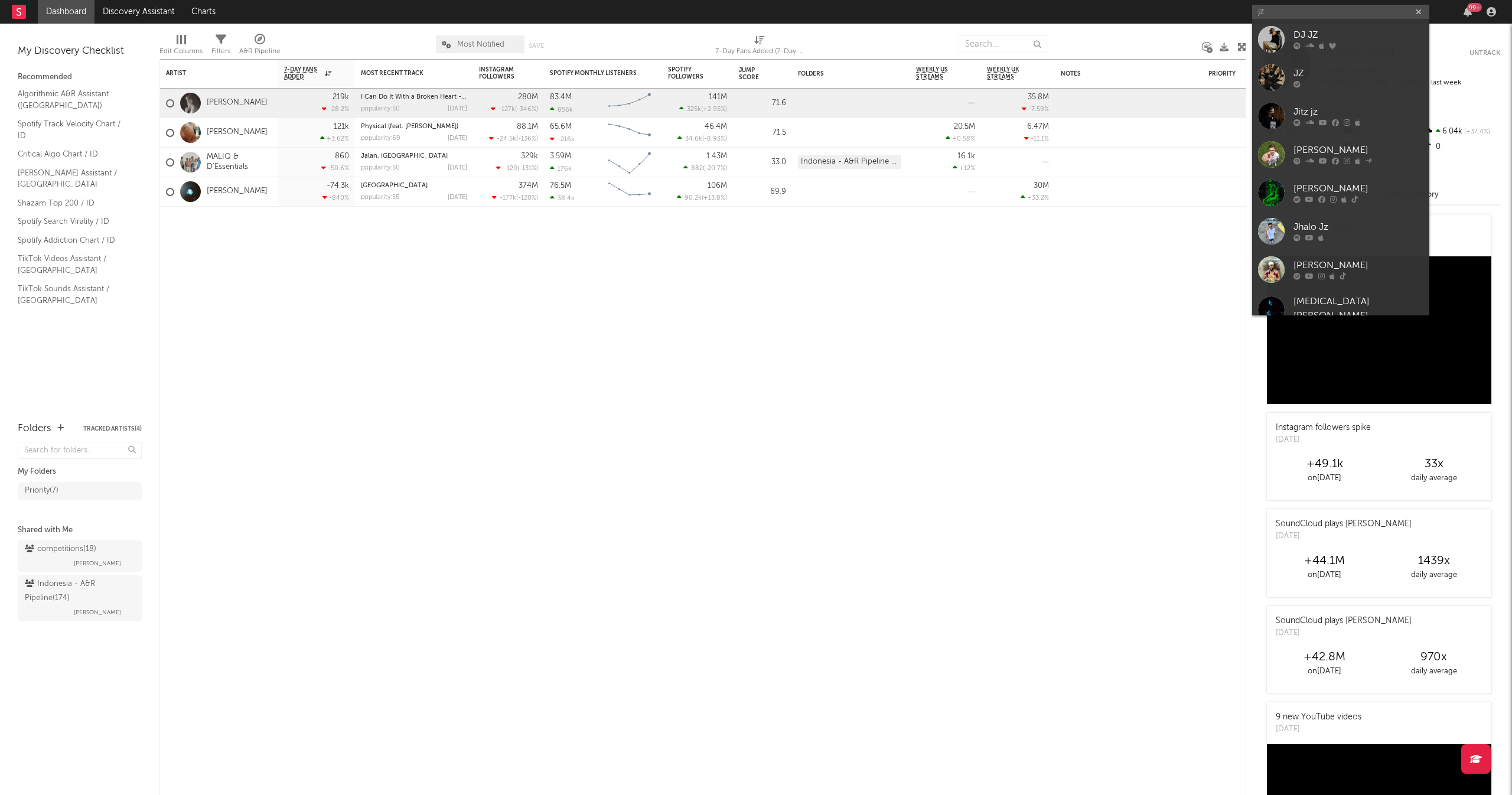
type input "j"
type input "coldiac"
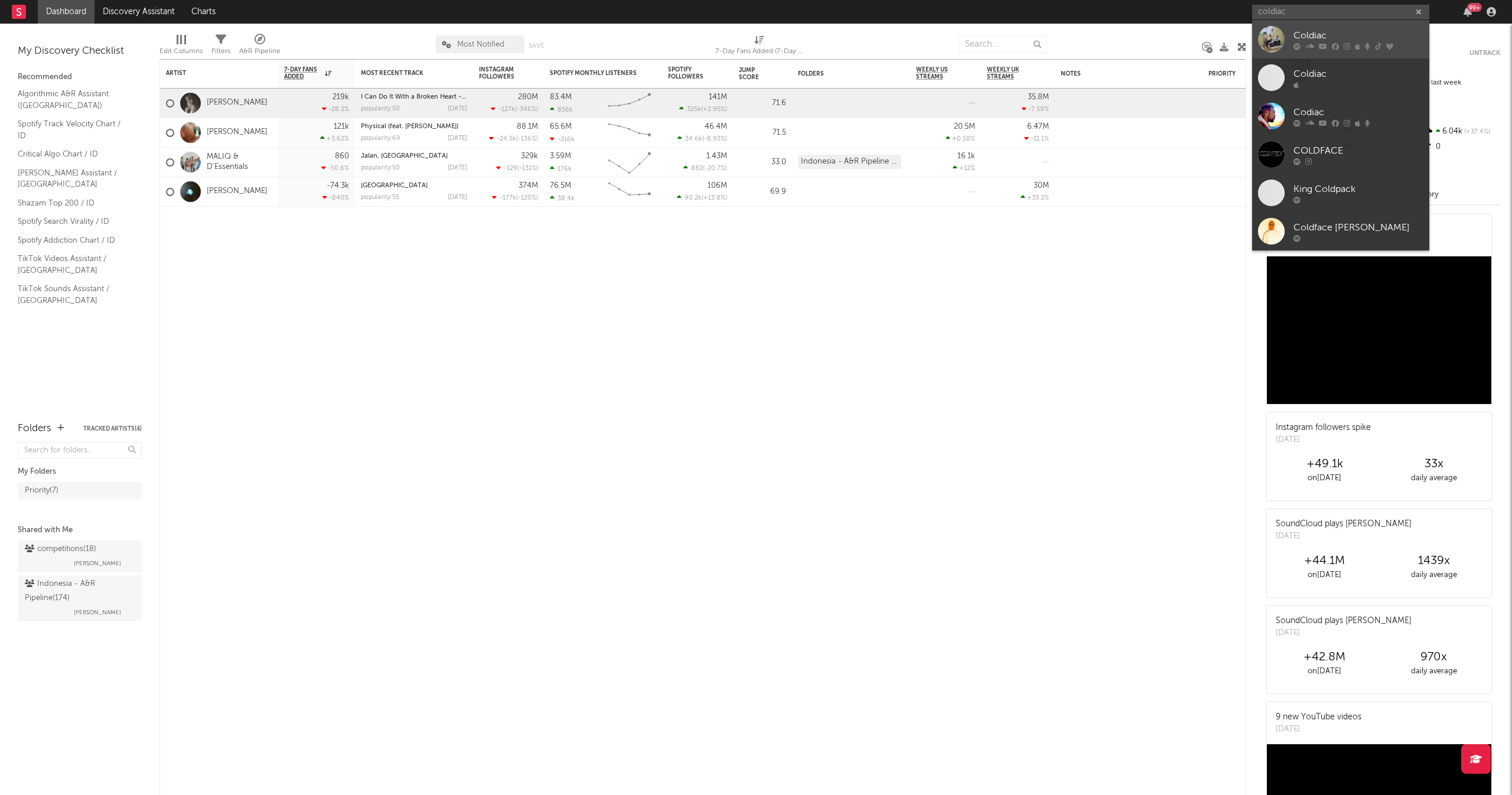
click at [1352, 44] on div at bounding box center [1358, 46] width 130 height 7
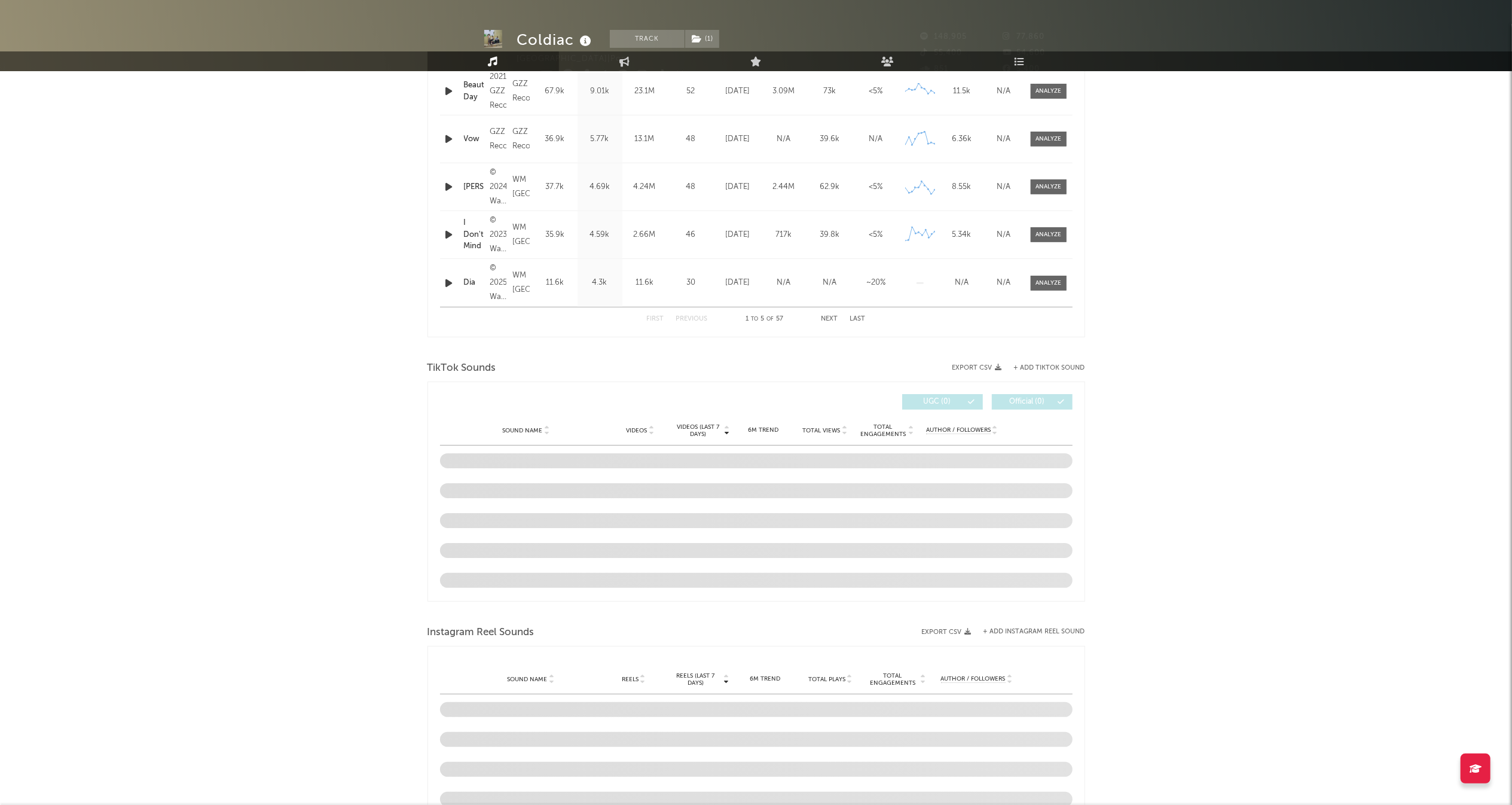
scroll to position [31, 0]
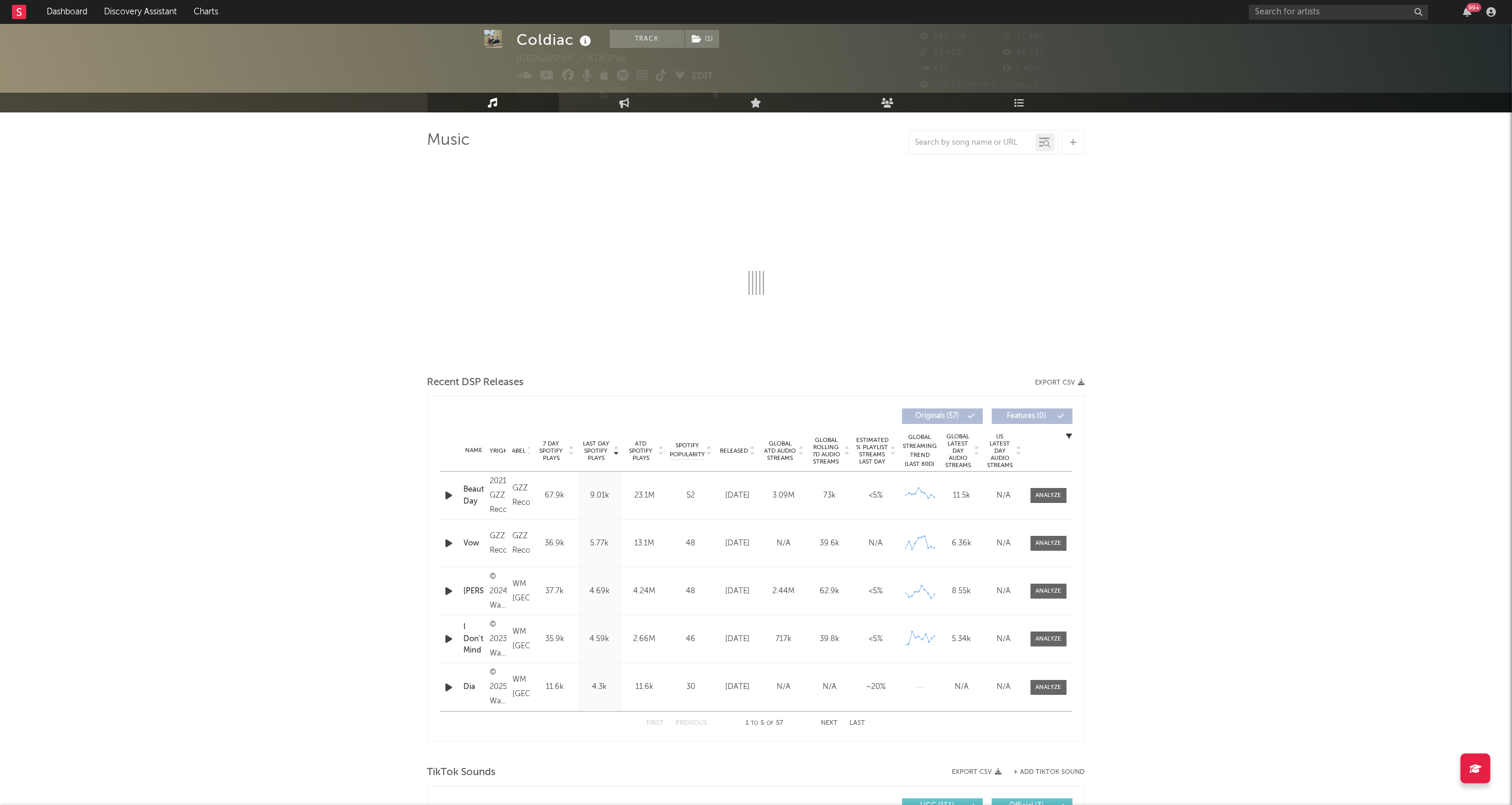
select select "6m"
